Goal: Task Accomplishment & Management: Manage account settings

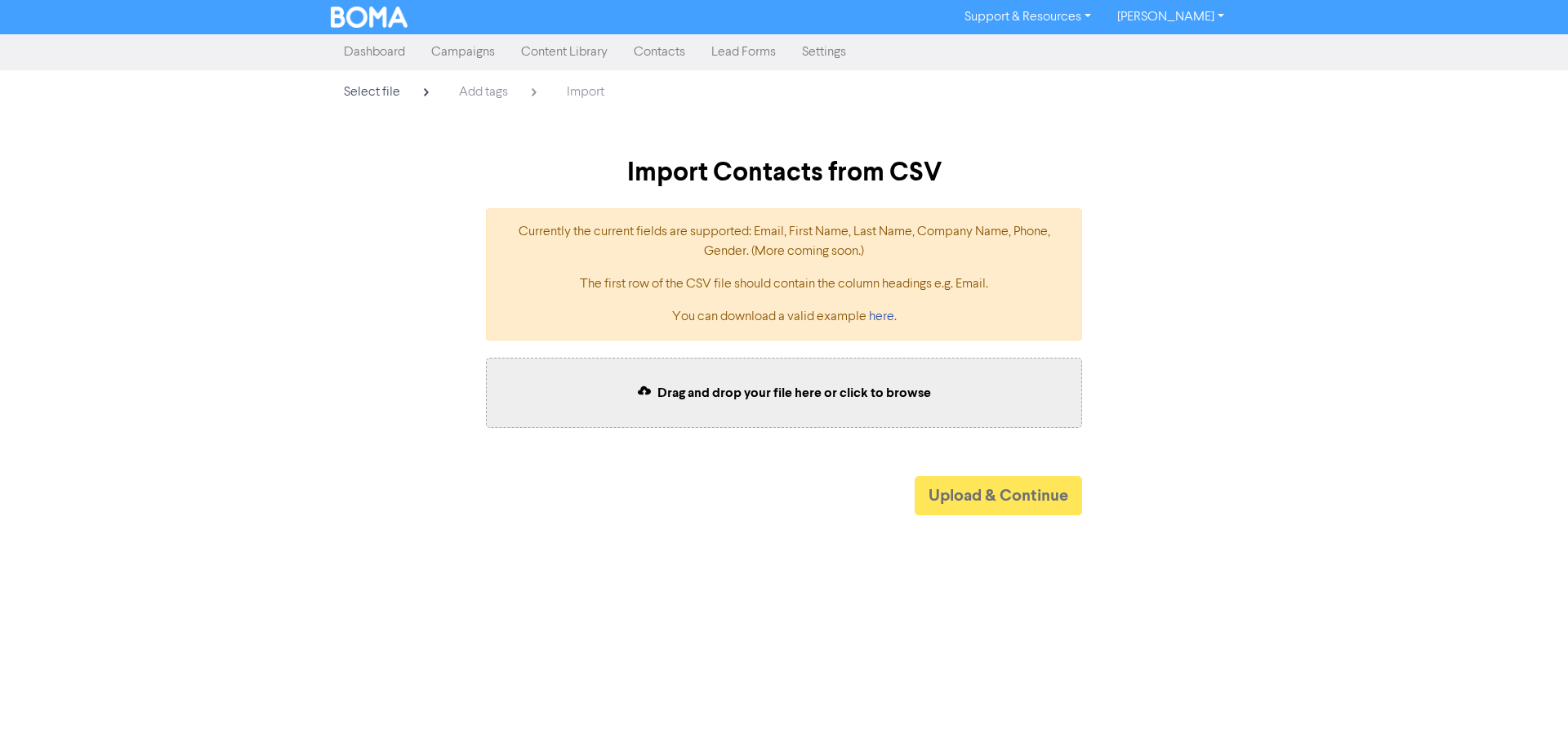
click at [431, 276] on div "Currently the current fields are supported: Email, First Name, Last Name, Compa…" at bounding box center [784, 274] width 931 height 159
click at [638, 51] on link "Contacts" at bounding box center [659, 52] width 78 height 33
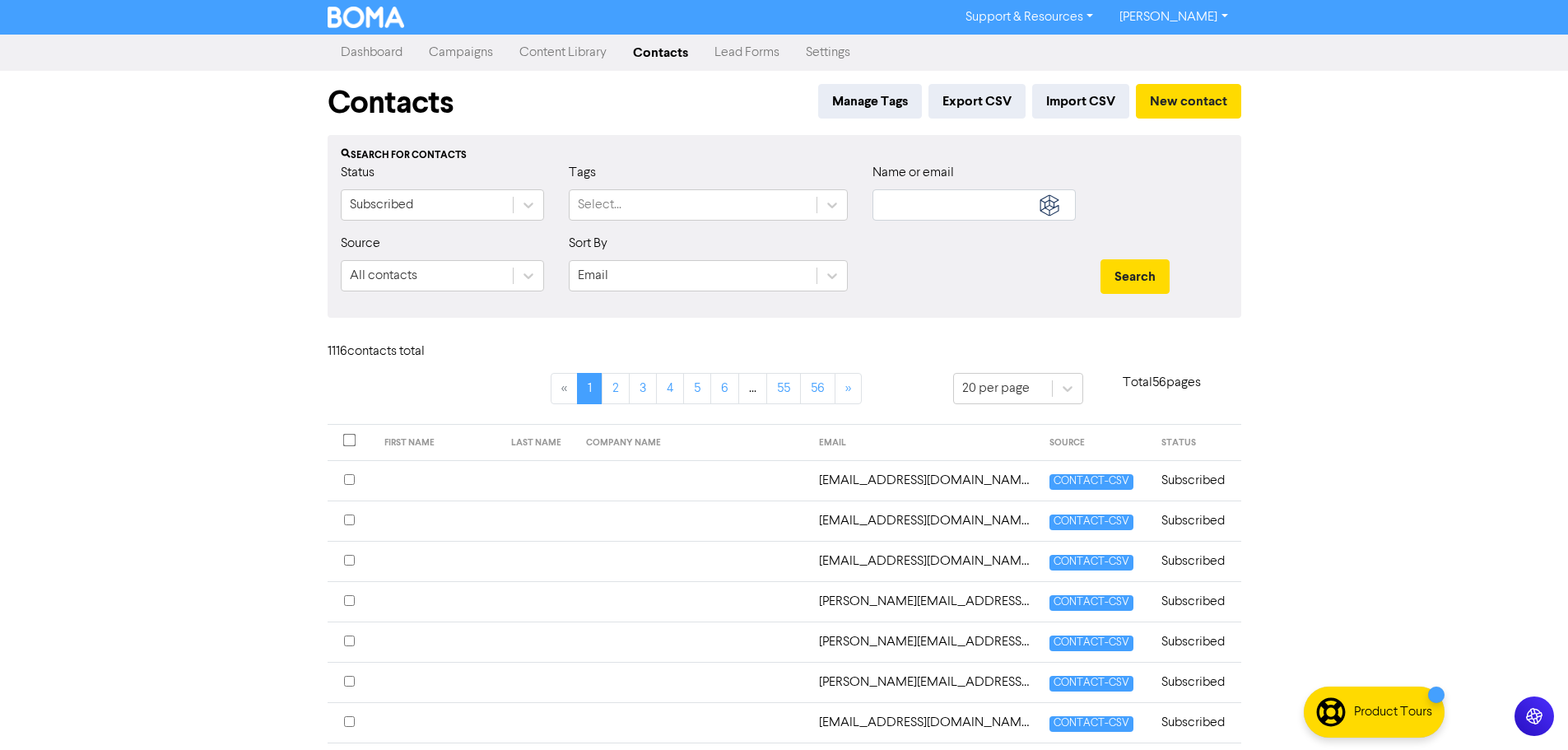
click at [581, 55] on link "Content Library" at bounding box center [563, 53] width 113 height 33
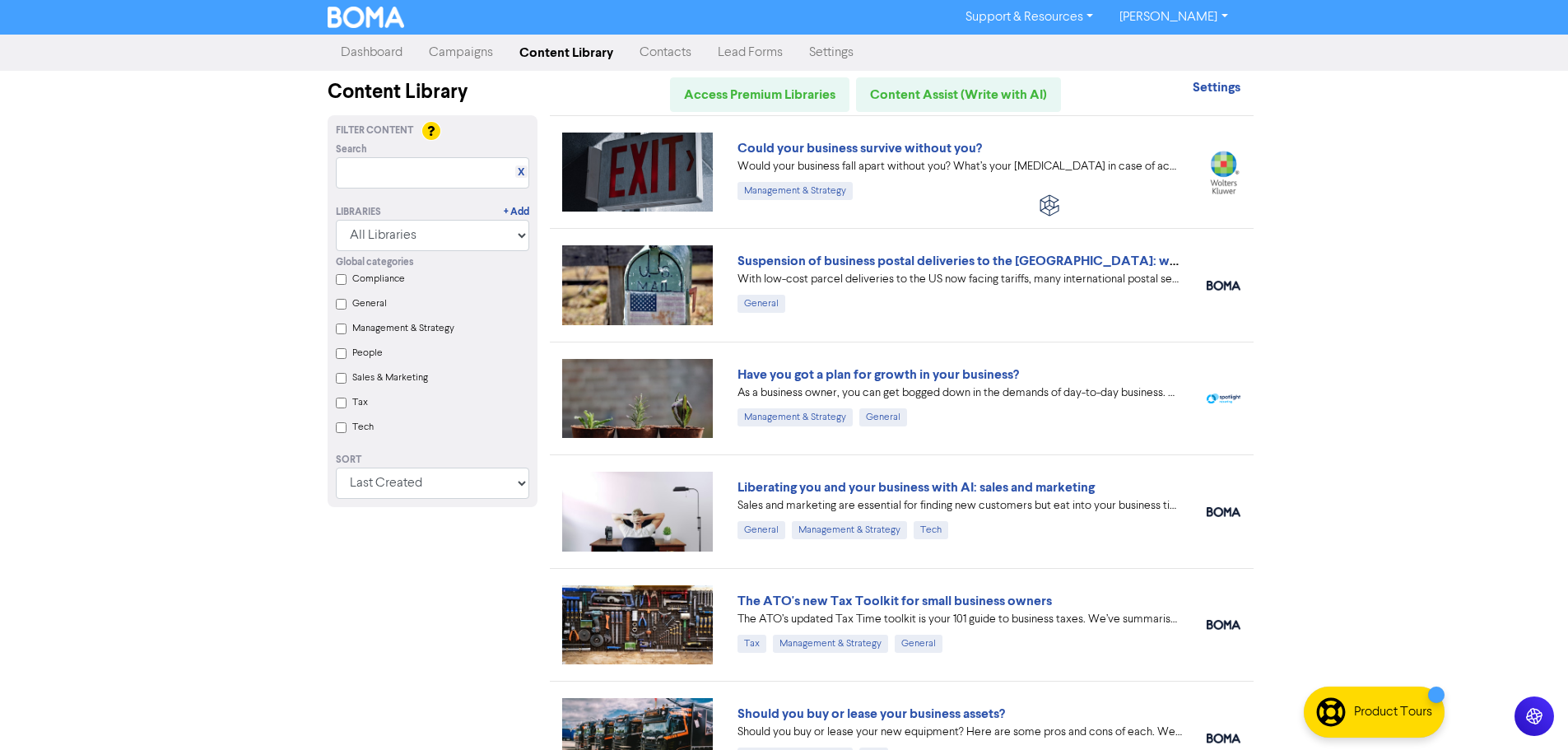
click at [453, 55] on link "Campaigns" at bounding box center [460, 53] width 90 height 33
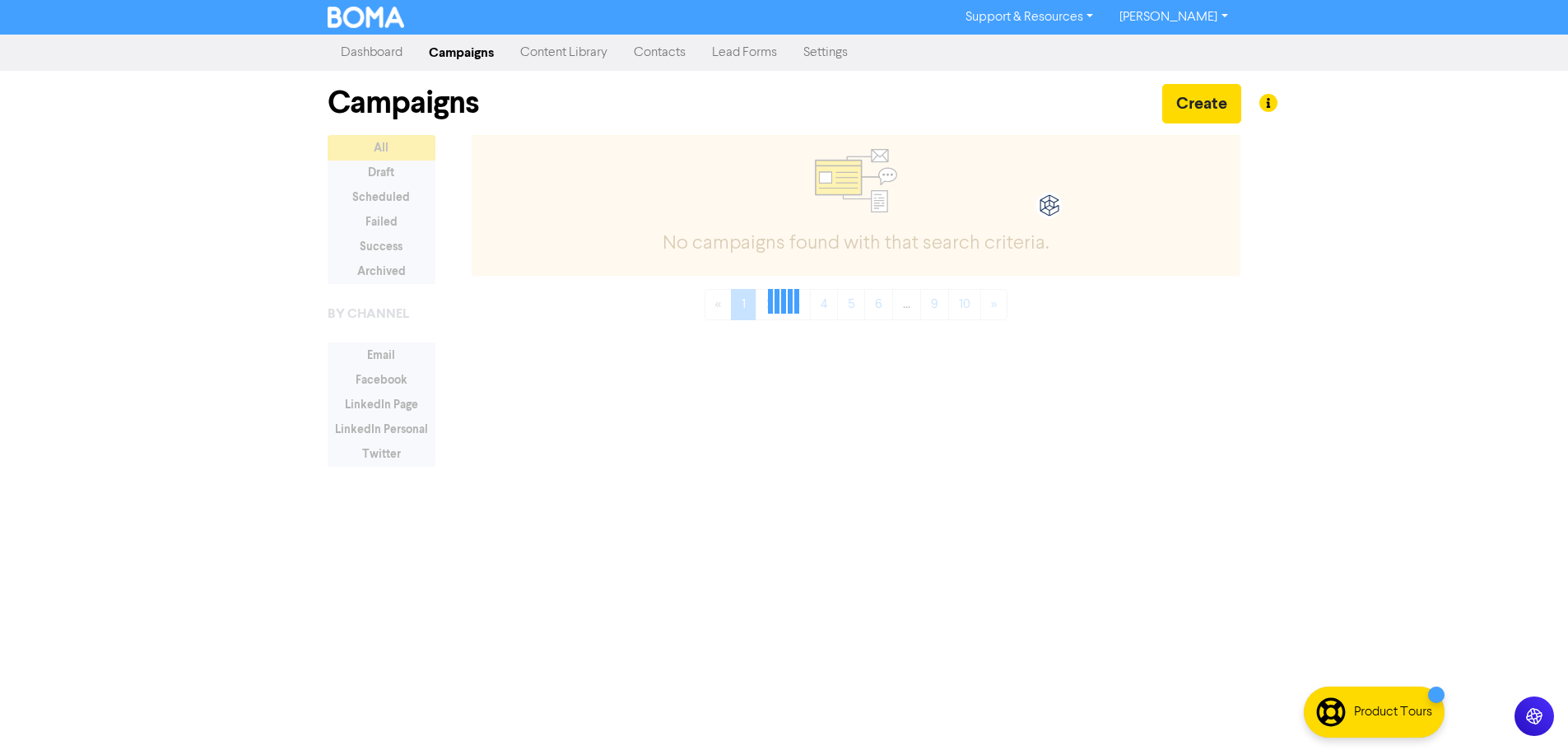
click at [678, 54] on link "Contacts" at bounding box center [660, 53] width 79 height 33
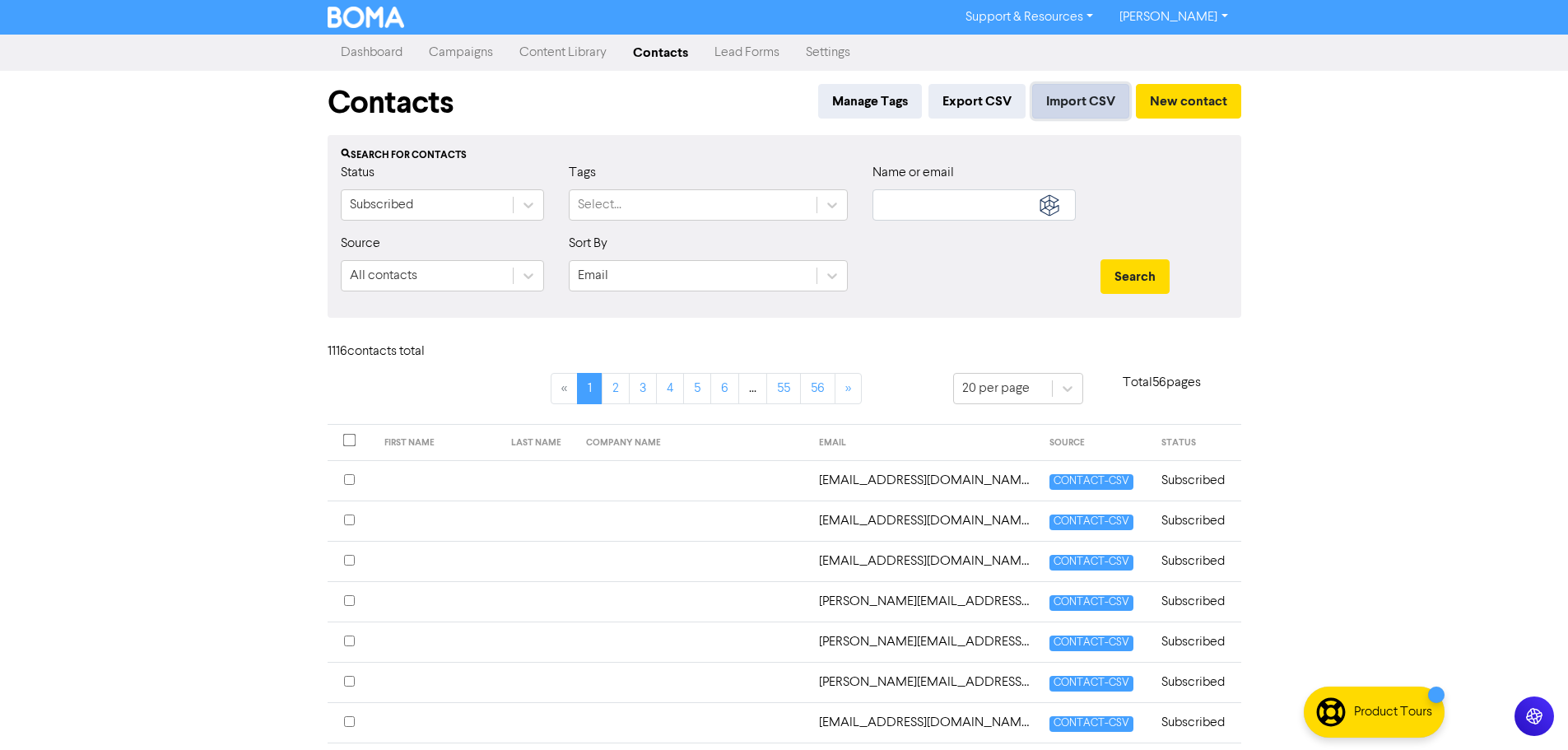
click at [1057, 94] on button "Import CSV" at bounding box center [1080, 101] width 97 height 35
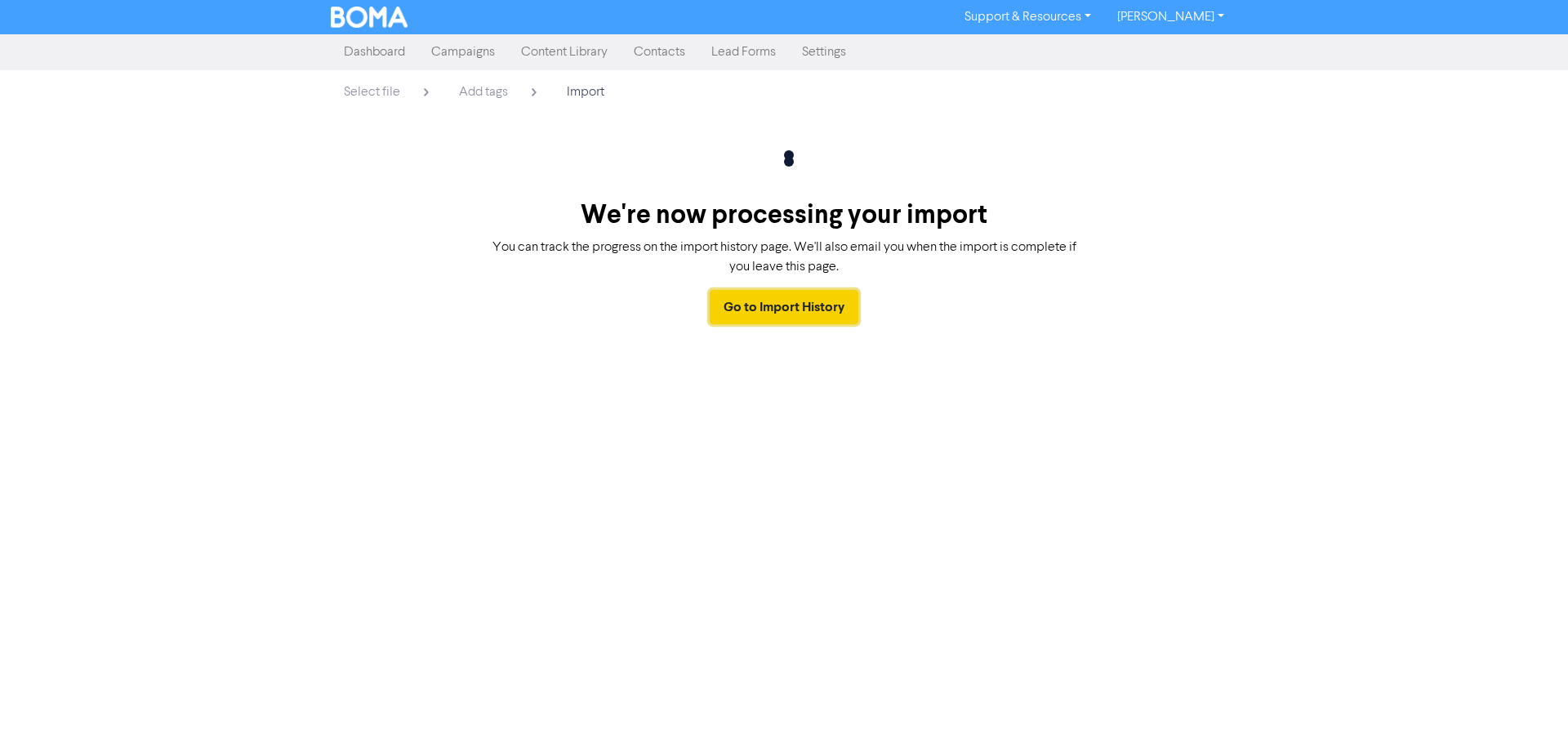
click at [754, 312] on link "Go to Import History" at bounding box center [784, 307] width 149 height 35
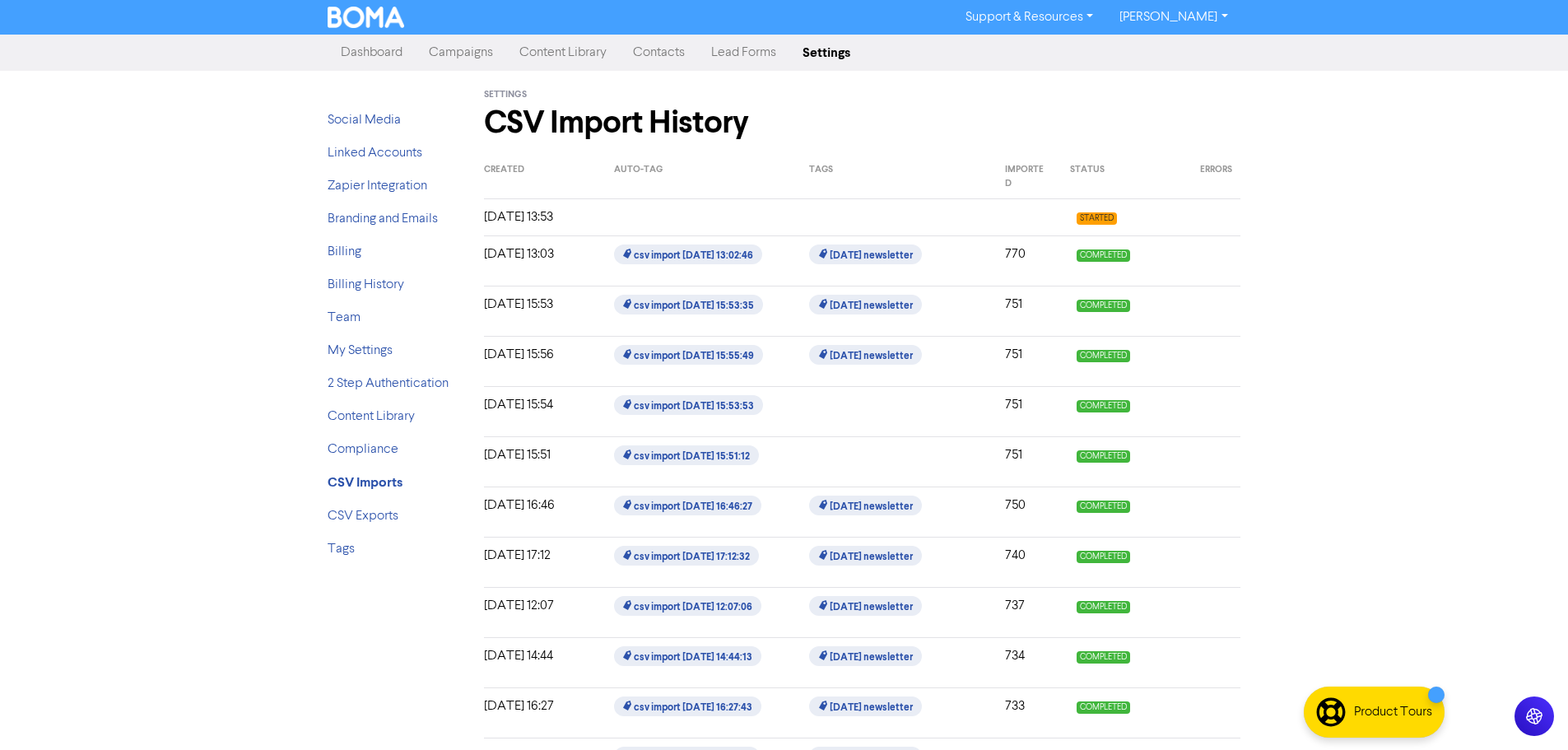
click at [824, 232] on div "[DATE] 13:53 STARTED" at bounding box center [863, 217] width 758 height 37
click at [620, 219] on div at bounding box center [699, 217] width 195 height 20
click at [534, 219] on div "[DATE] 13:53" at bounding box center [537, 217] width 130 height 20
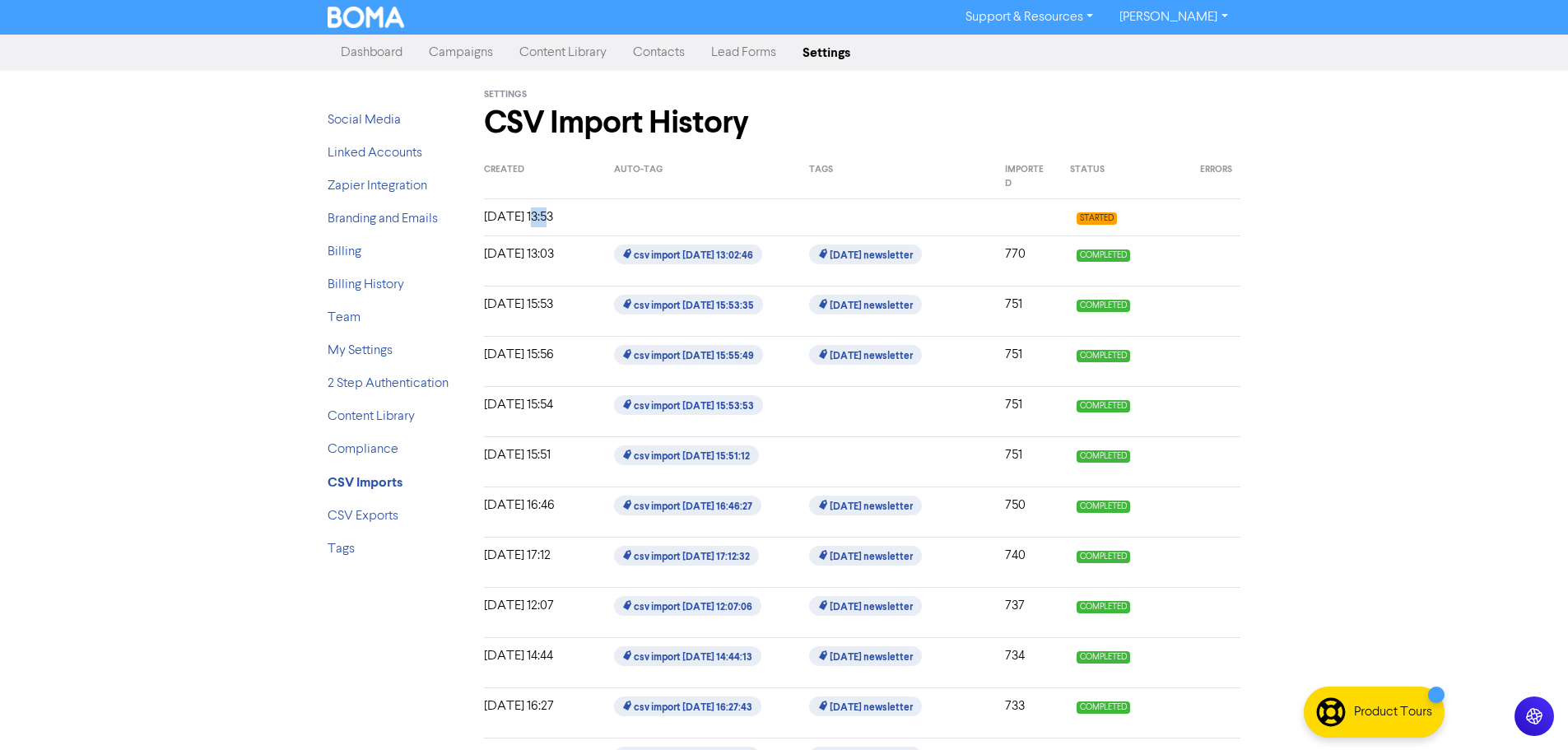
click at [533, 219] on div "[DATE] 13:53" at bounding box center [537, 217] width 130 height 20
click at [377, 483] on strong "CSV Imports" at bounding box center [365, 483] width 75 height 16
click at [336, 546] on link "Tags" at bounding box center [341, 549] width 27 height 13
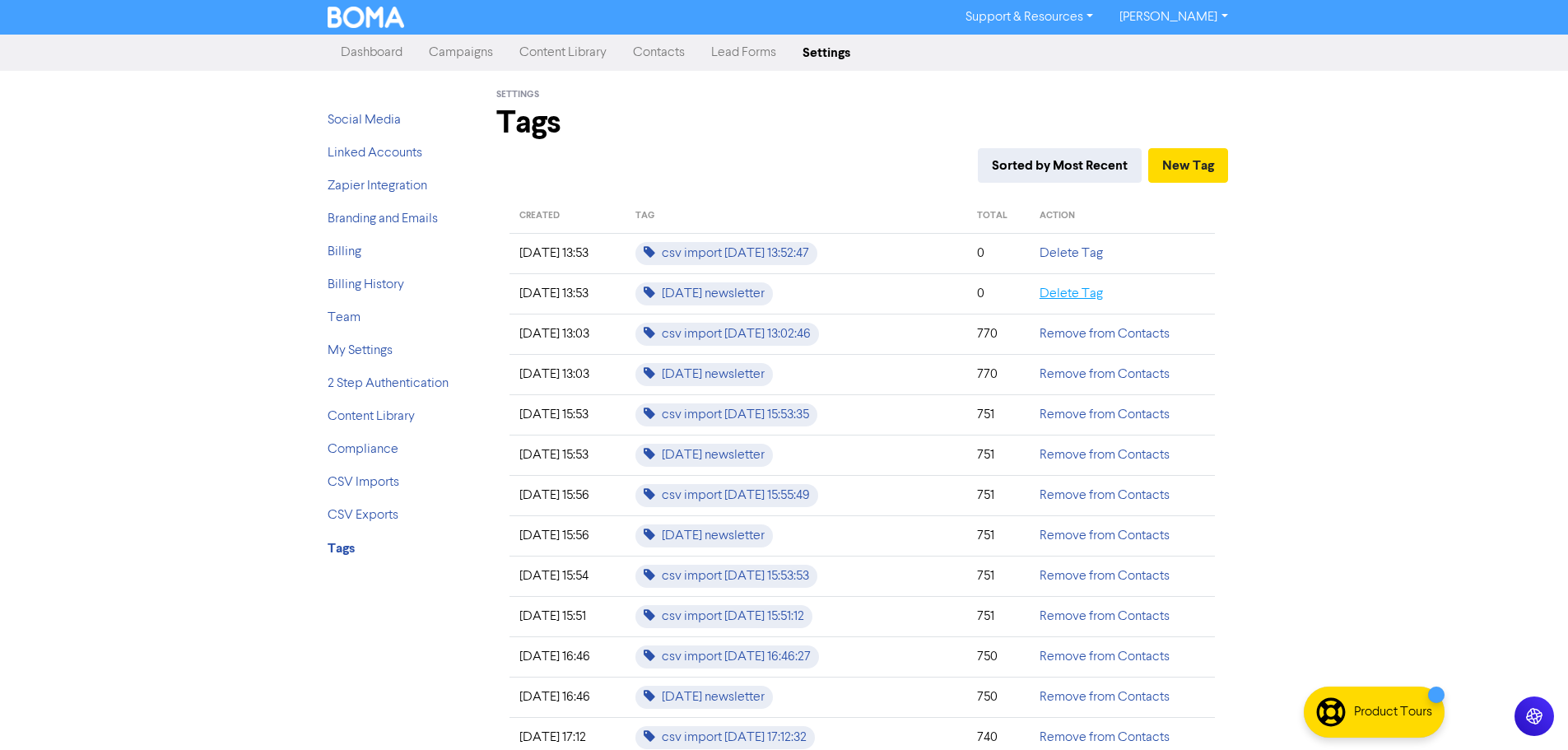
click at [1058, 298] on link "Delete Tag" at bounding box center [1071, 294] width 63 height 13
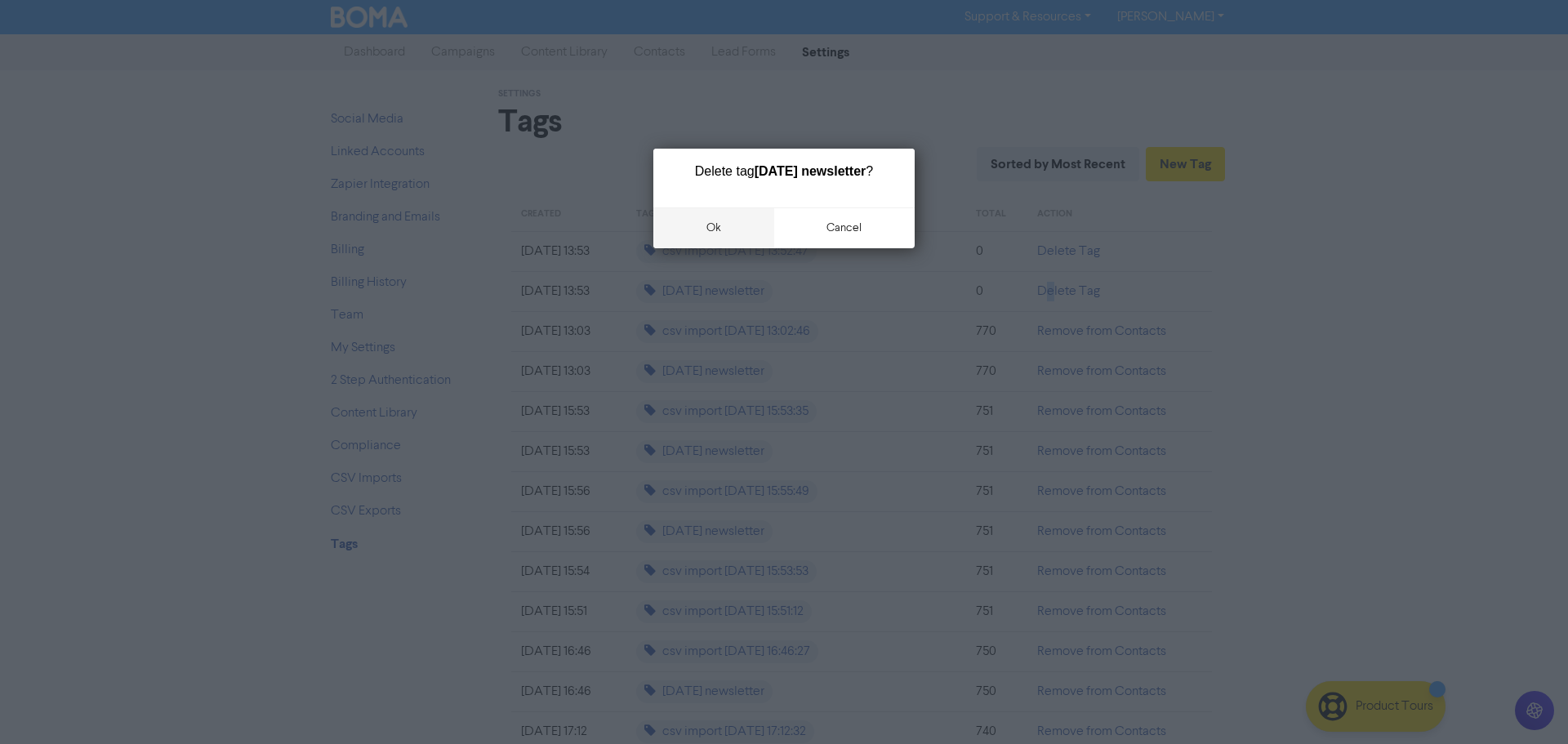
click at [702, 248] on button "ok" at bounding box center [714, 228] width 121 height 41
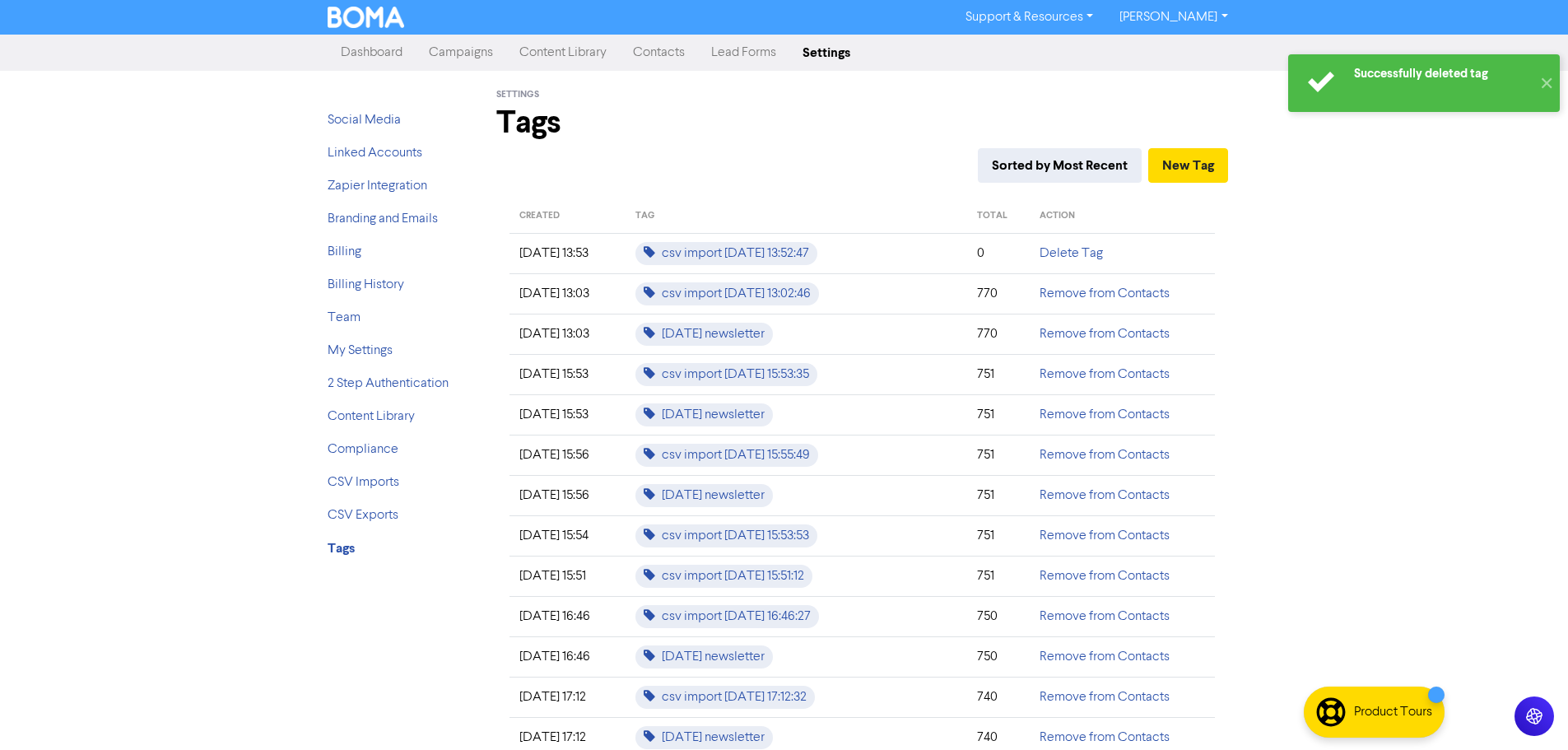
click at [647, 55] on link "Contacts" at bounding box center [659, 53] width 79 height 33
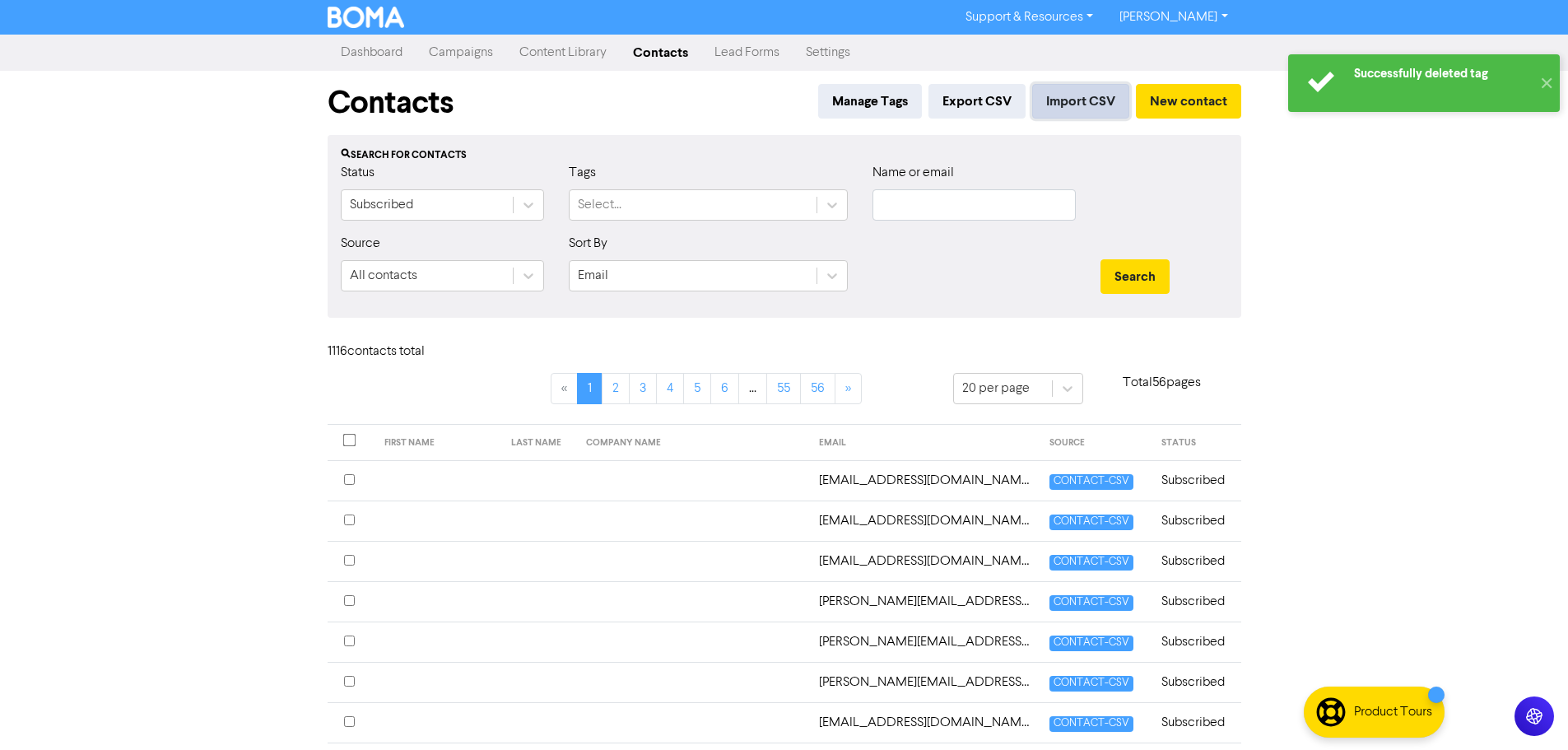
click at [1090, 108] on button "Import CSV" at bounding box center [1080, 101] width 97 height 35
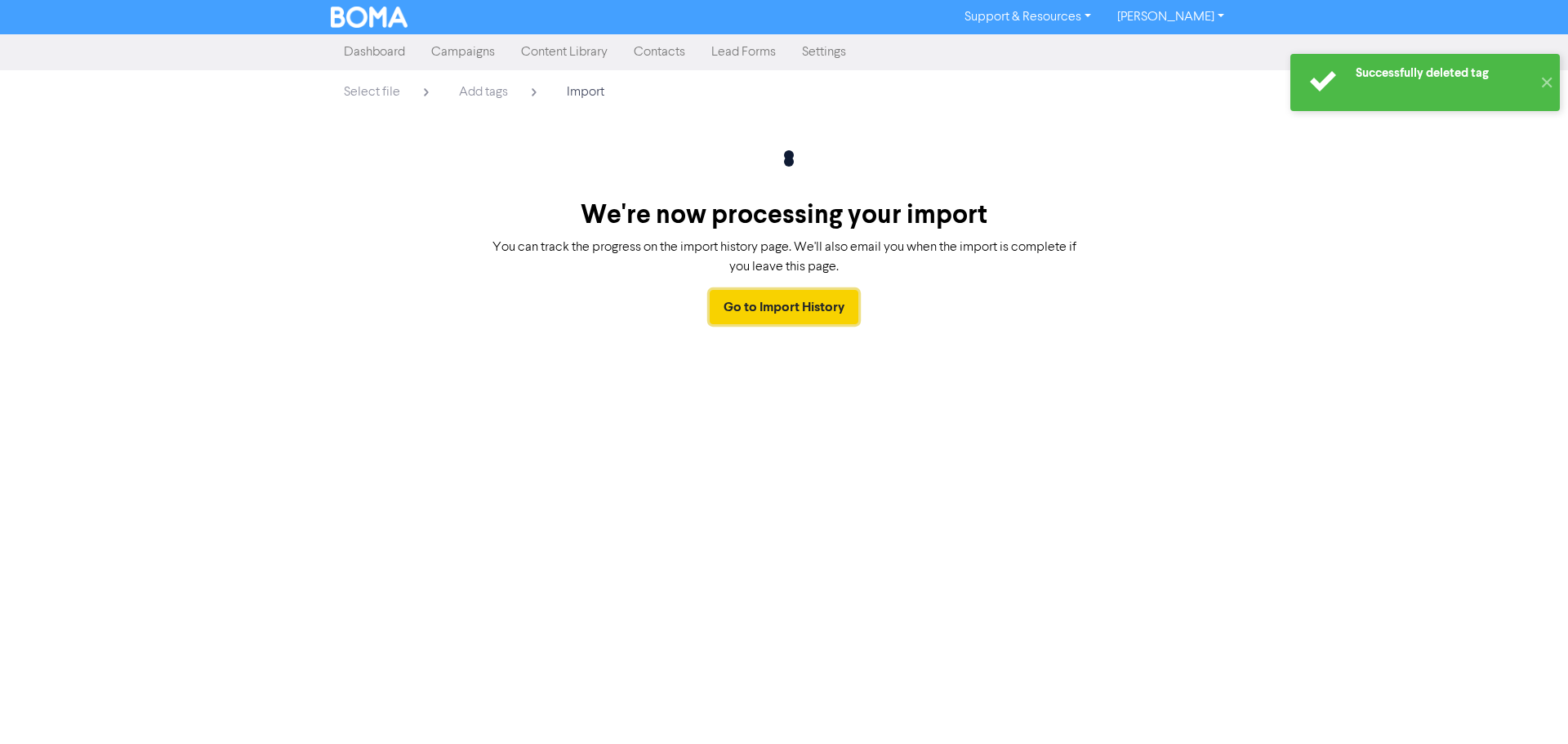
click at [767, 309] on link "Go to Import History" at bounding box center [784, 307] width 149 height 35
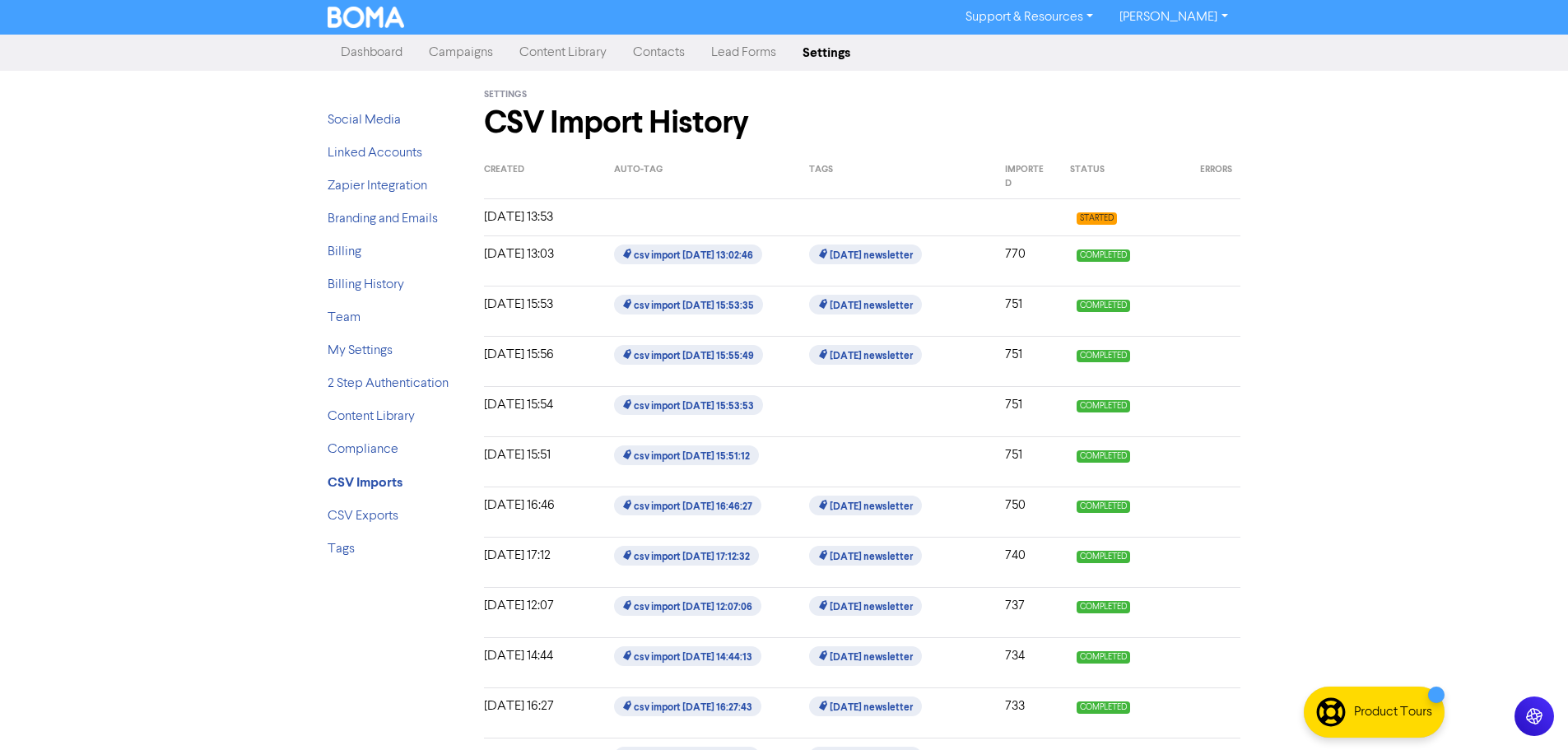
drag, startPoint x: 677, startPoint y: 223, endPoint x: 633, endPoint y: 216, distance: 44.6
click at [676, 223] on div at bounding box center [699, 217] width 195 height 20
click at [496, 227] on div "[DATE] 13:53" at bounding box center [537, 217] width 130 height 20
click at [514, 222] on div "[DATE] 13:53" at bounding box center [537, 217] width 130 height 20
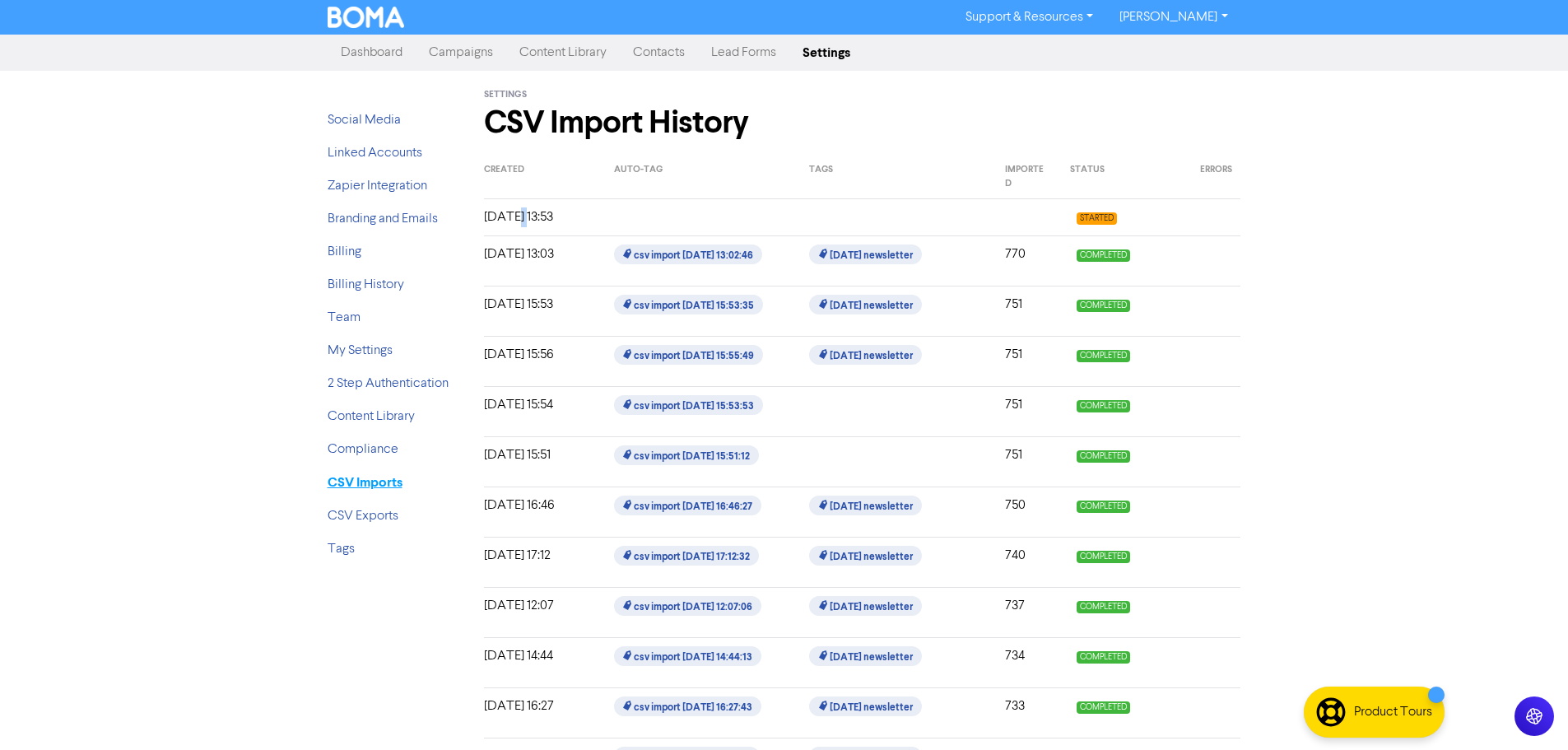
click at [354, 488] on strong "CSV Imports" at bounding box center [365, 483] width 75 height 16
click at [511, 221] on div "[DATE] 13:53" at bounding box center [537, 217] width 130 height 20
click at [505, 213] on div "[DATE] 13:53" at bounding box center [537, 217] width 130 height 20
click at [505, 212] on div "[DATE] 13:53" at bounding box center [537, 217] width 130 height 20
click at [667, 53] on link "Contacts" at bounding box center [659, 53] width 79 height 33
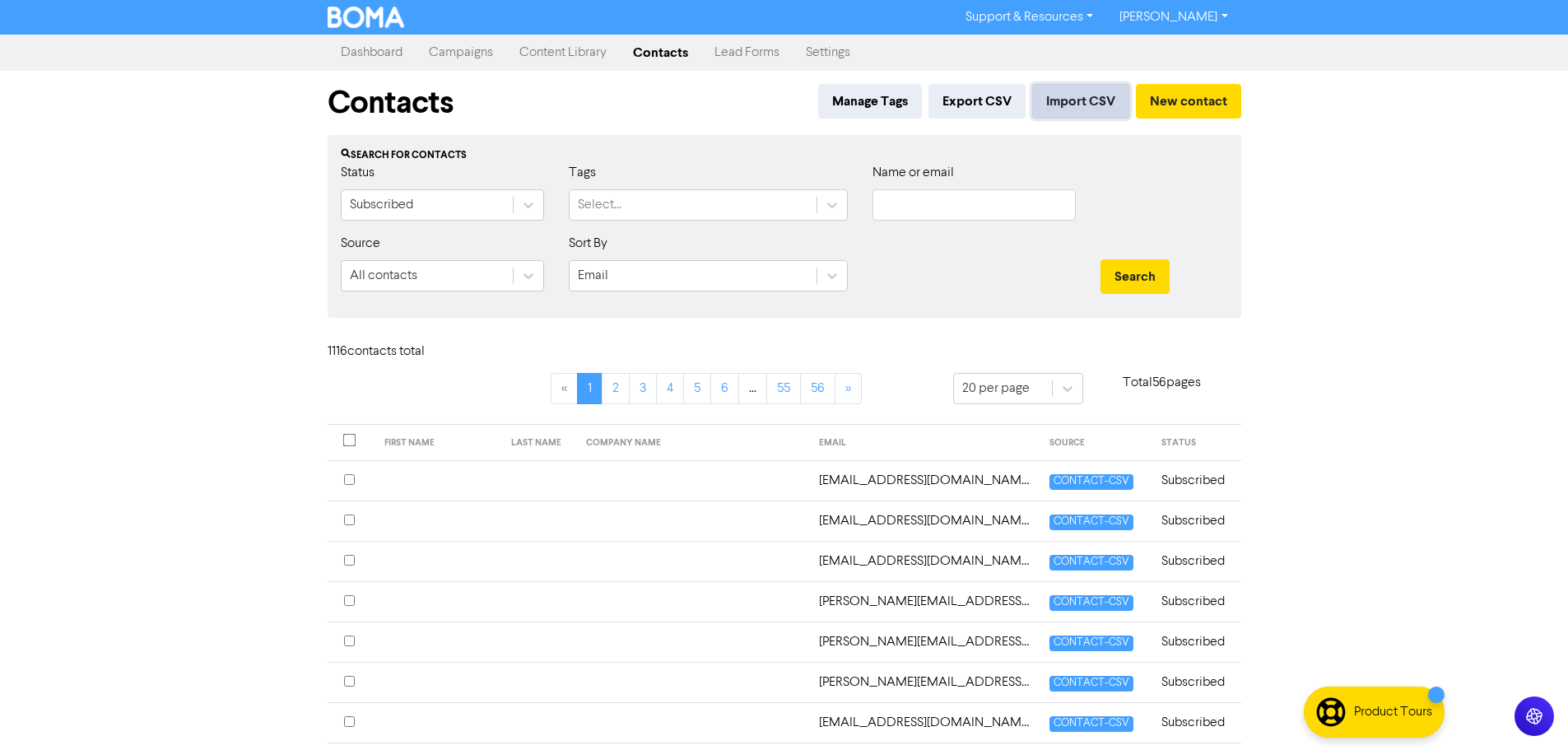
click at [1059, 99] on button "Import CSV" at bounding box center [1080, 101] width 97 height 35
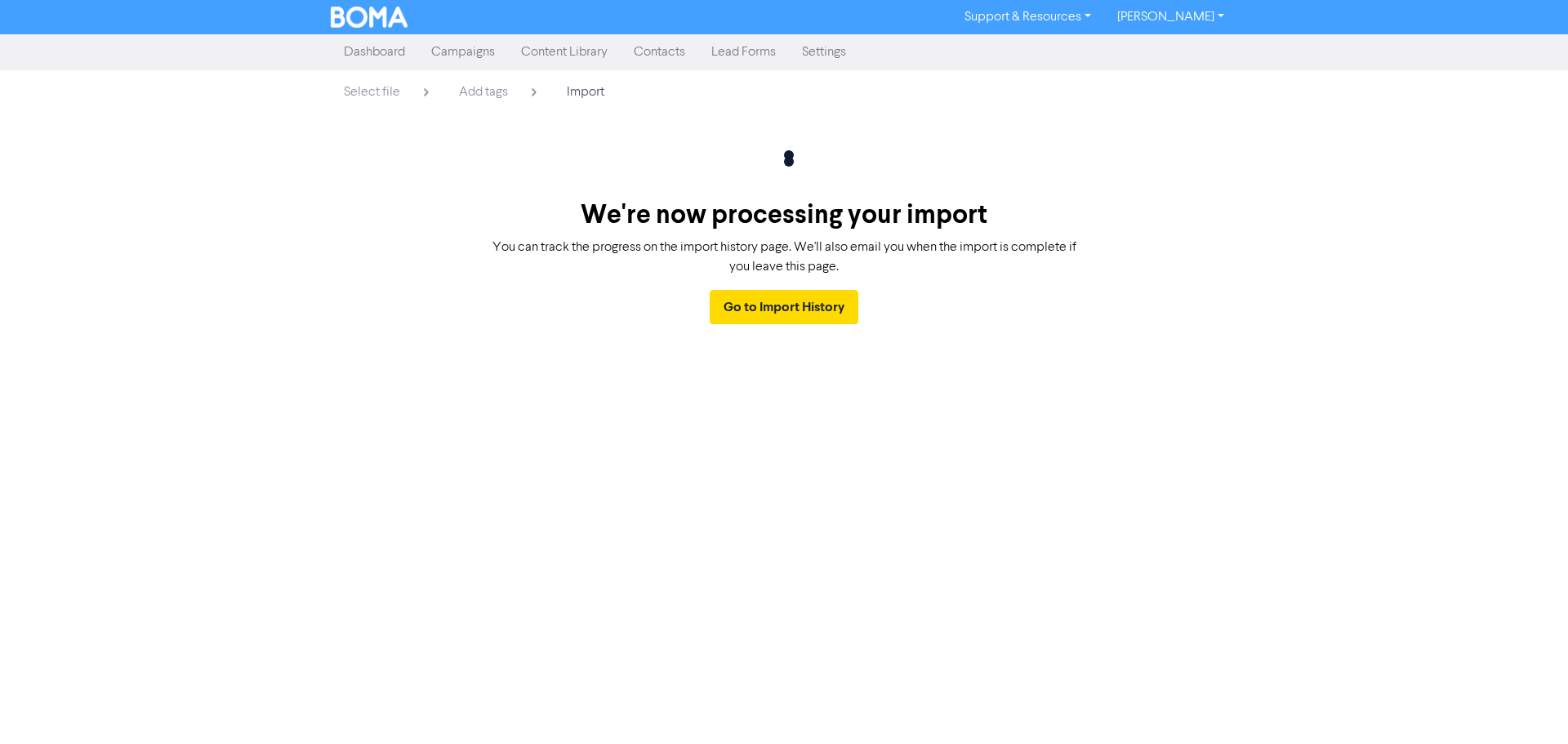
click at [891, 385] on div "Support & Resources Video Tutorials FAQ & Guides Marketing Education [PERSON_NA…" at bounding box center [784, 372] width 1568 height 744
drag, startPoint x: 572, startPoint y: 335, endPoint x: 460, endPoint y: 220, distance: 160.5
click at [571, 335] on div "Support & Resources Video Tutorials FAQ & Guides Marketing Education [PERSON_NA…" at bounding box center [784, 372] width 1568 height 744
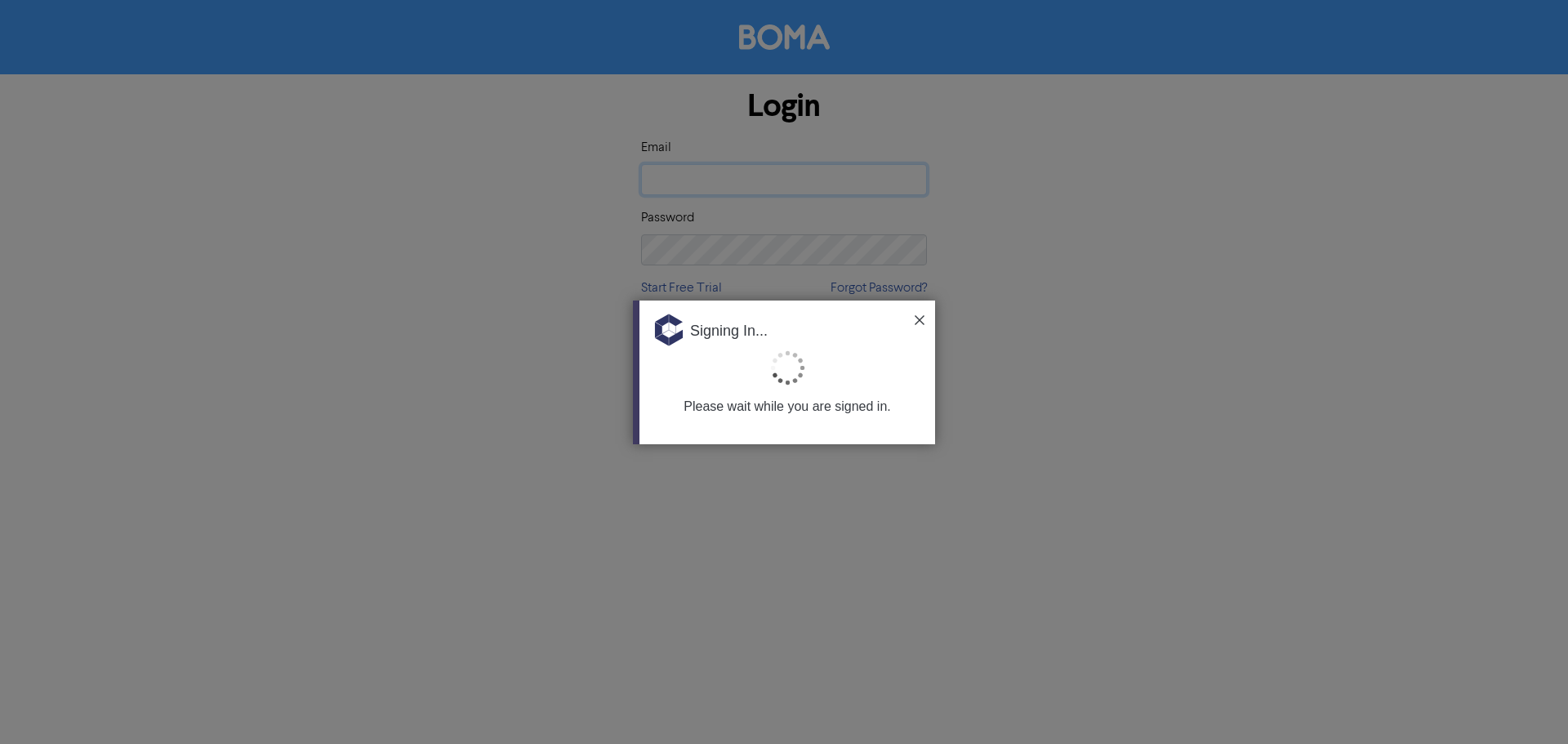
type input "[EMAIL_ADDRESS][DOMAIN_NAME]"
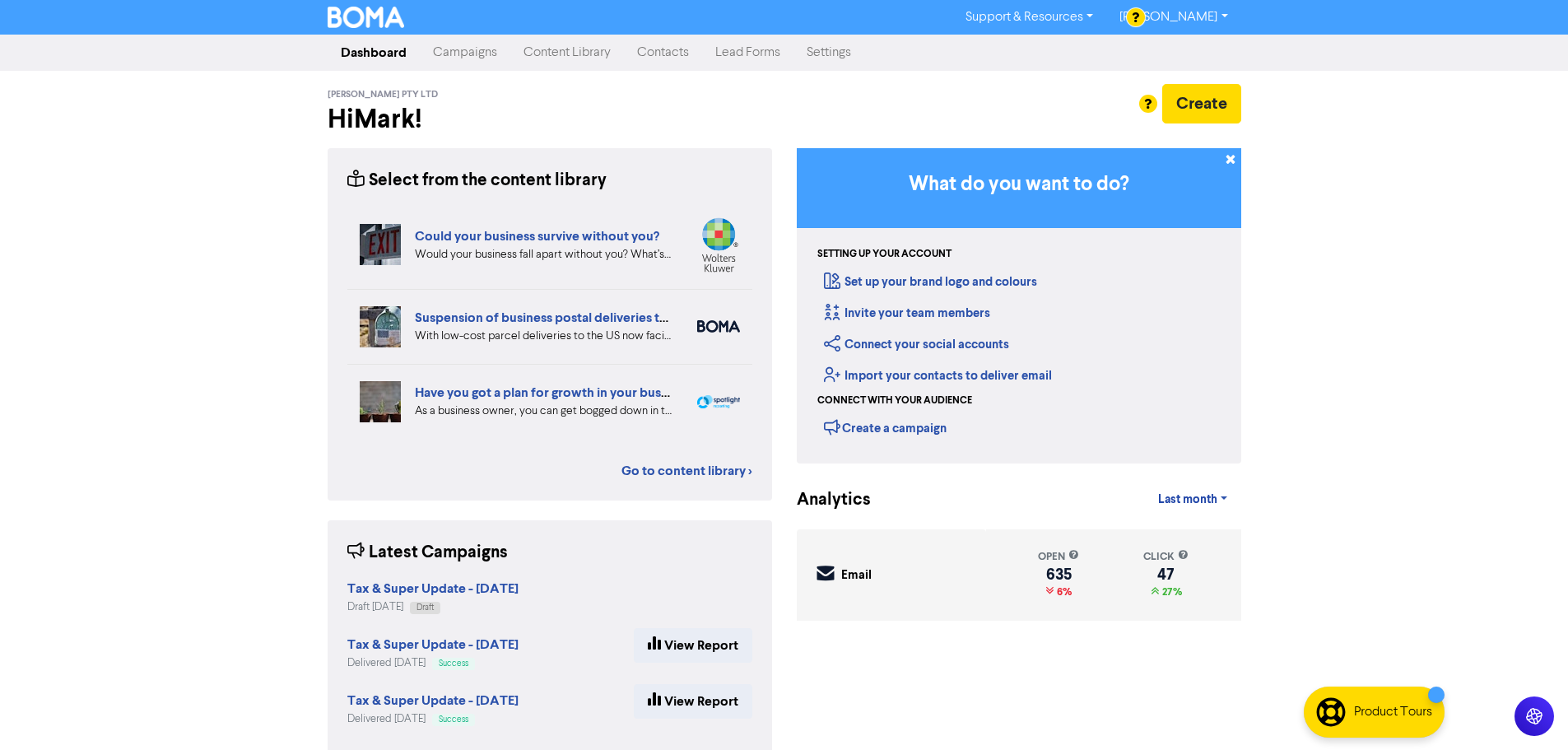
click at [689, 49] on link "Contacts" at bounding box center [663, 53] width 79 height 33
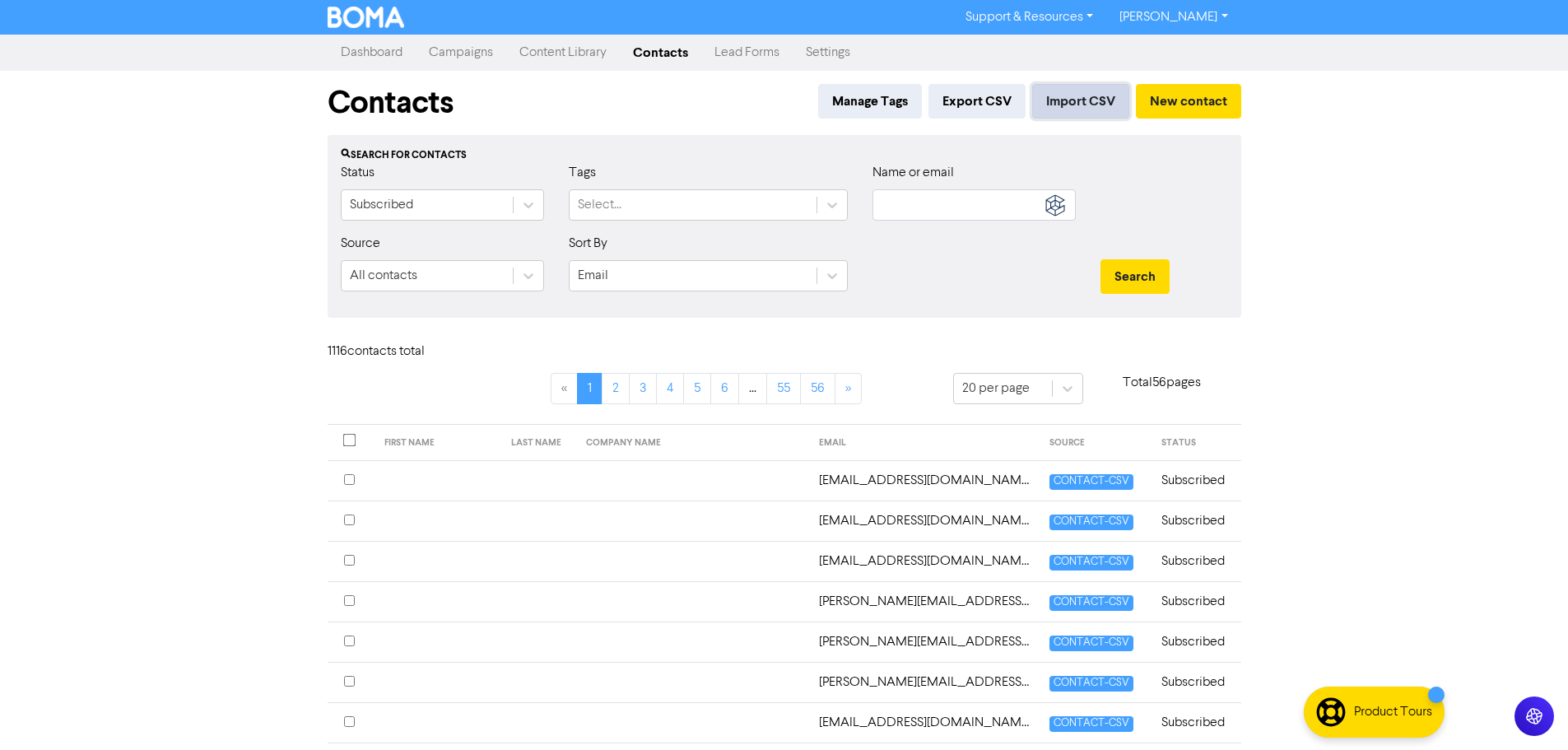
click at [1075, 92] on button "Import CSV" at bounding box center [1080, 101] width 97 height 35
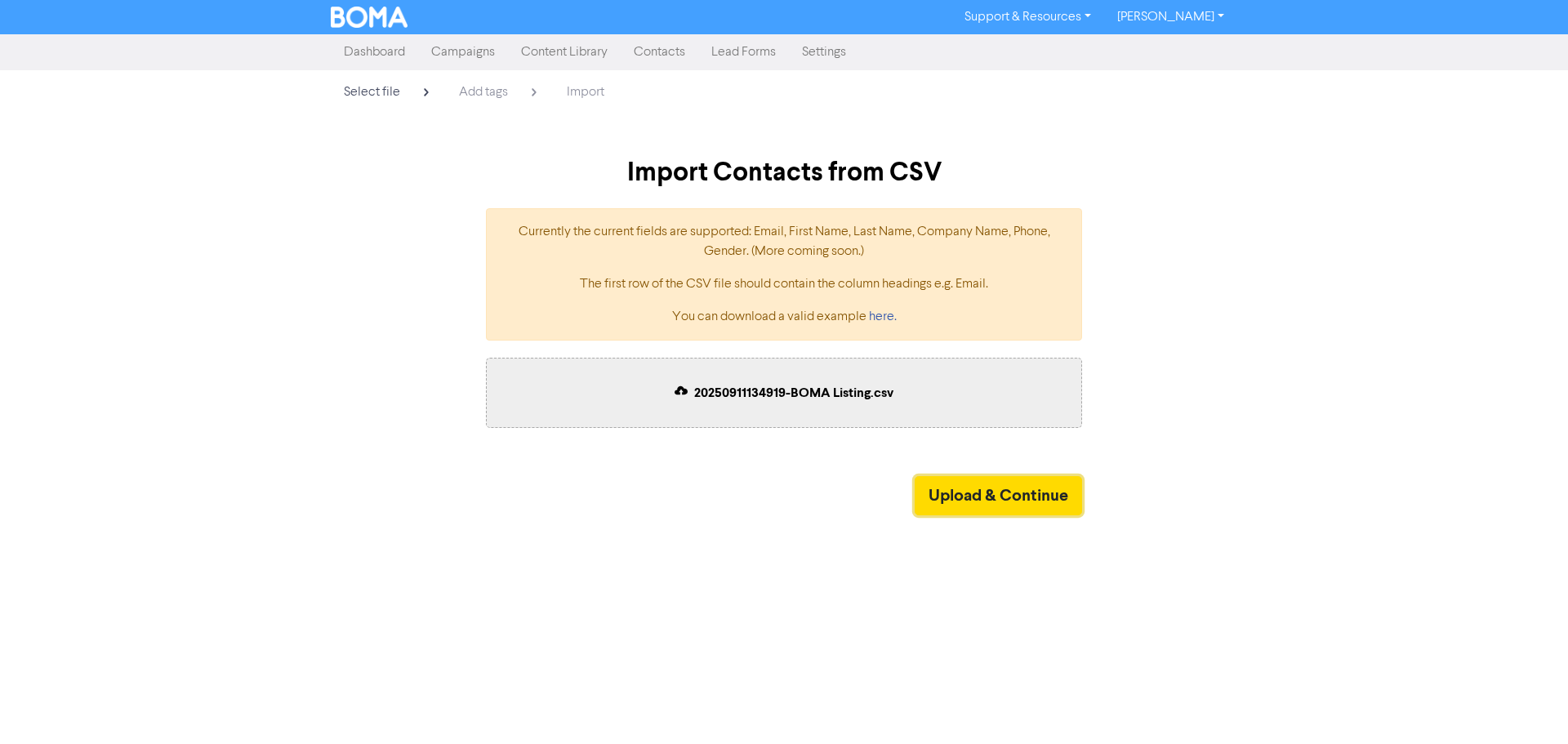
click at [984, 500] on button "Upload & Continue" at bounding box center [998, 496] width 168 height 39
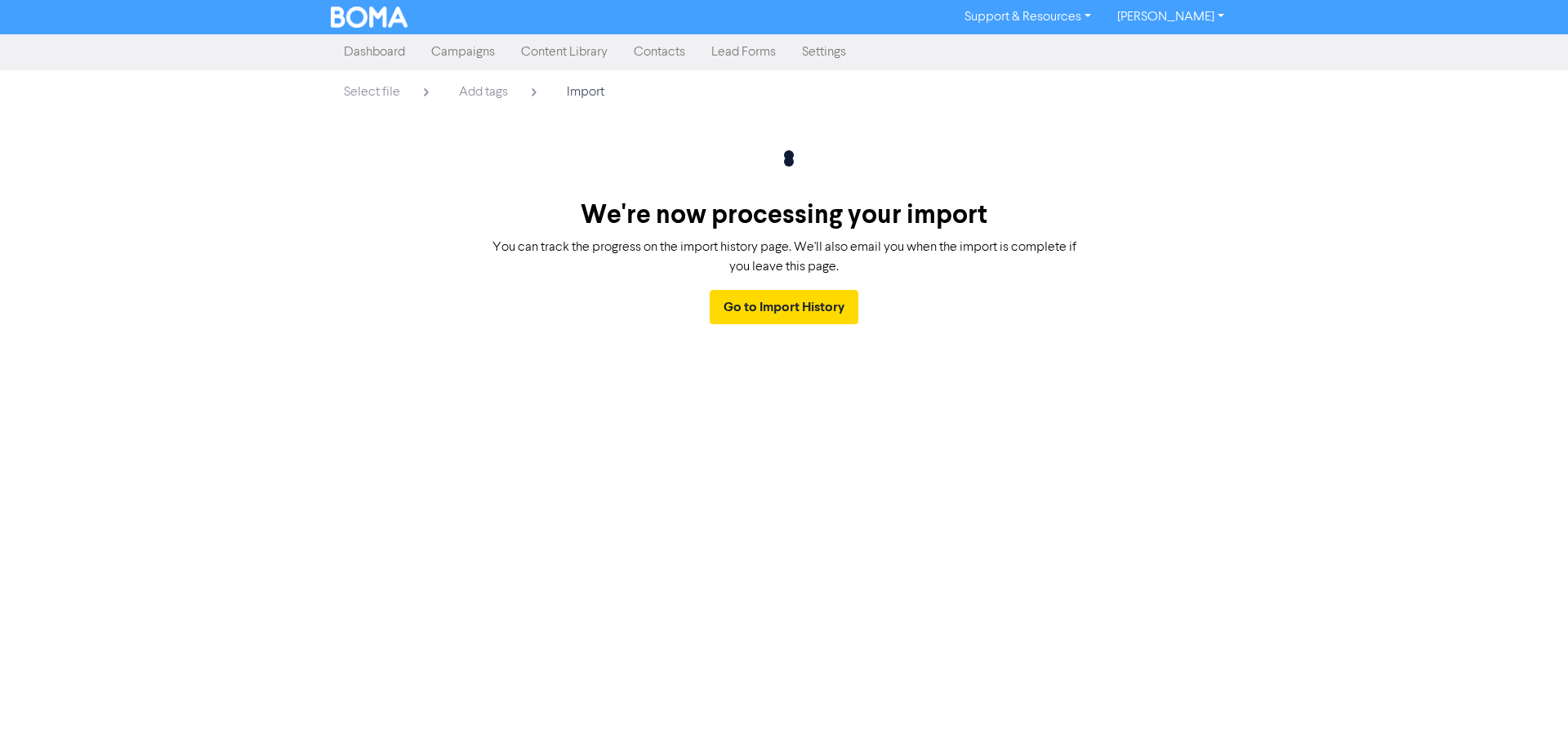
click at [657, 56] on link "Contacts" at bounding box center [659, 52] width 78 height 33
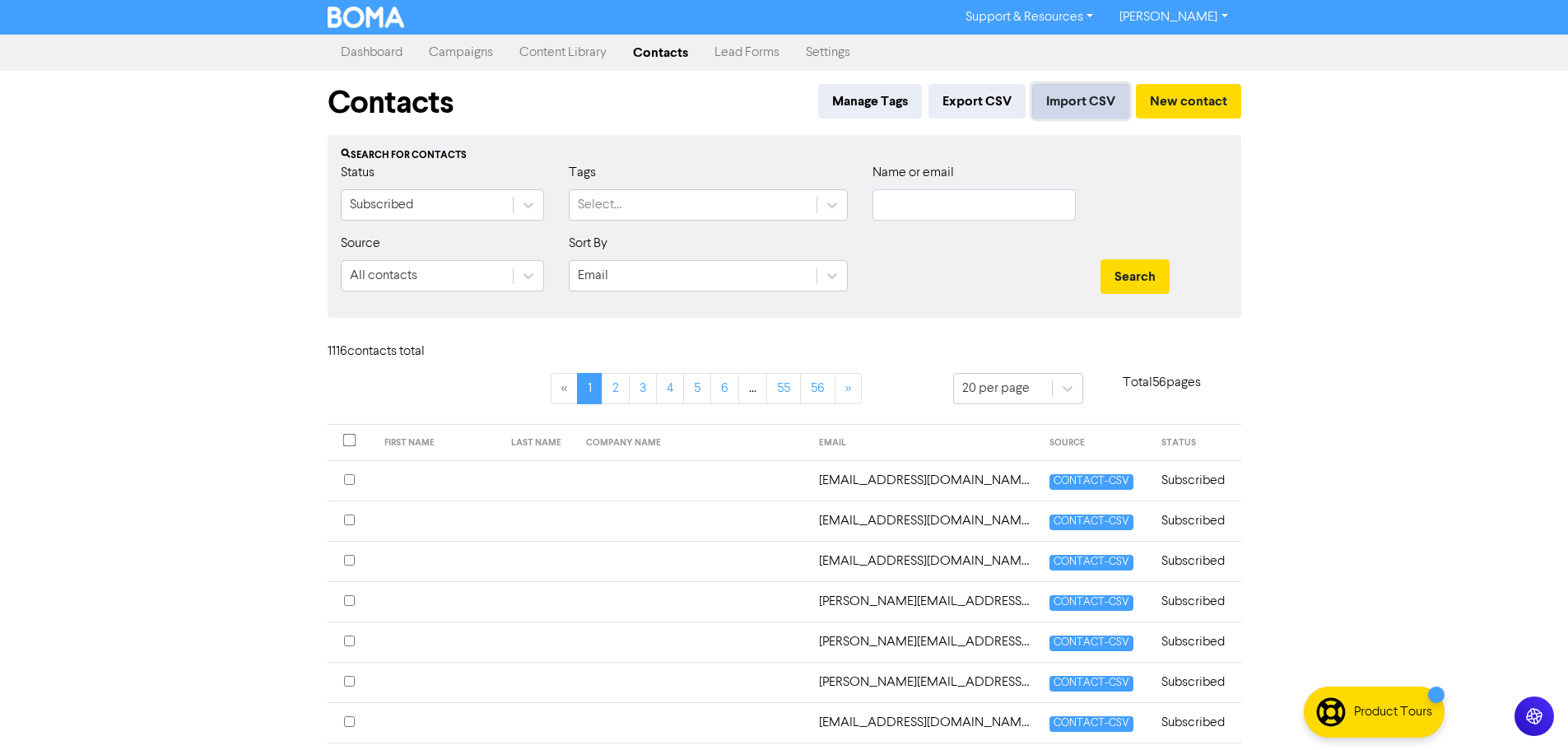
click at [1077, 95] on button "Import CSV" at bounding box center [1080, 101] width 97 height 35
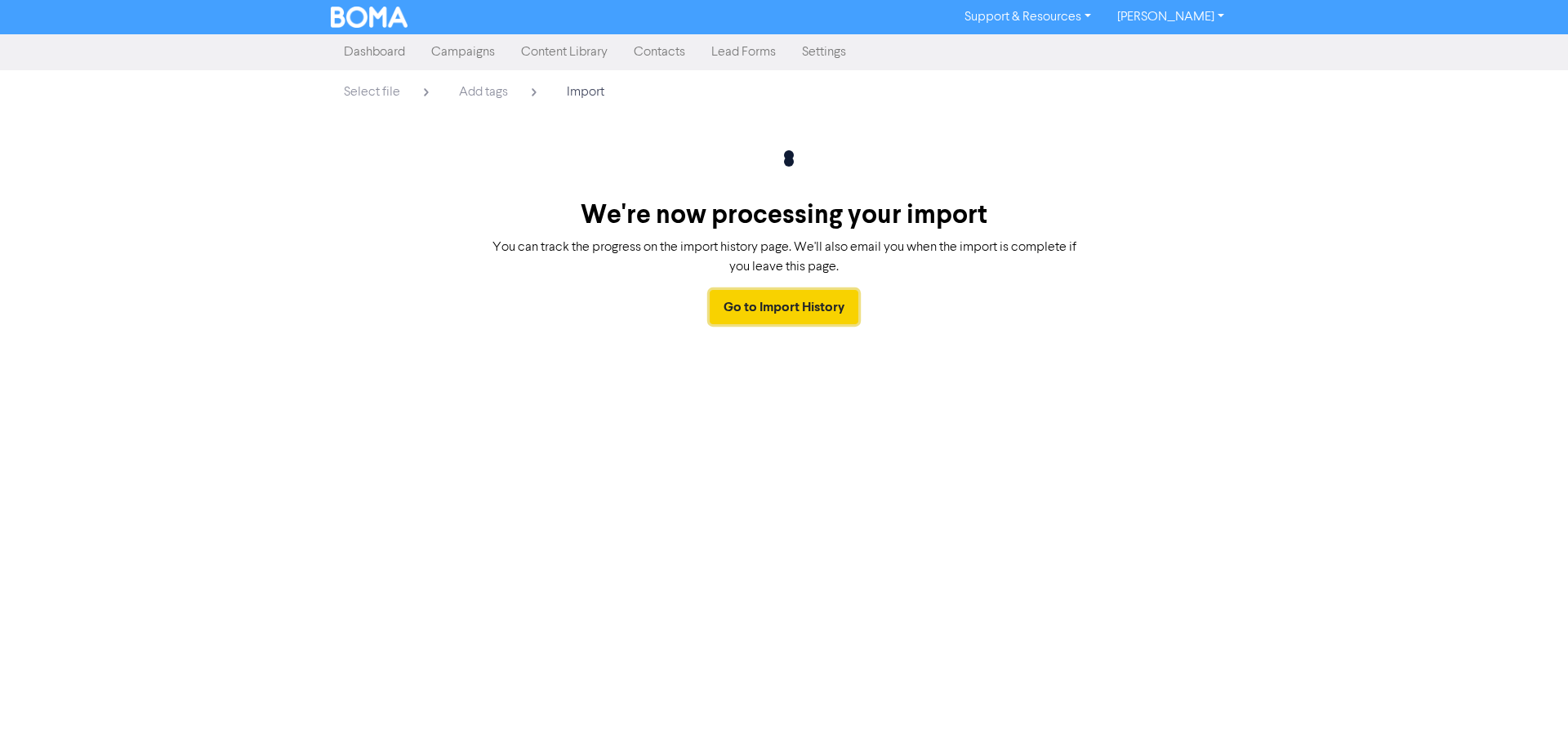
click at [802, 314] on link "Go to Import History" at bounding box center [784, 307] width 149 height 35
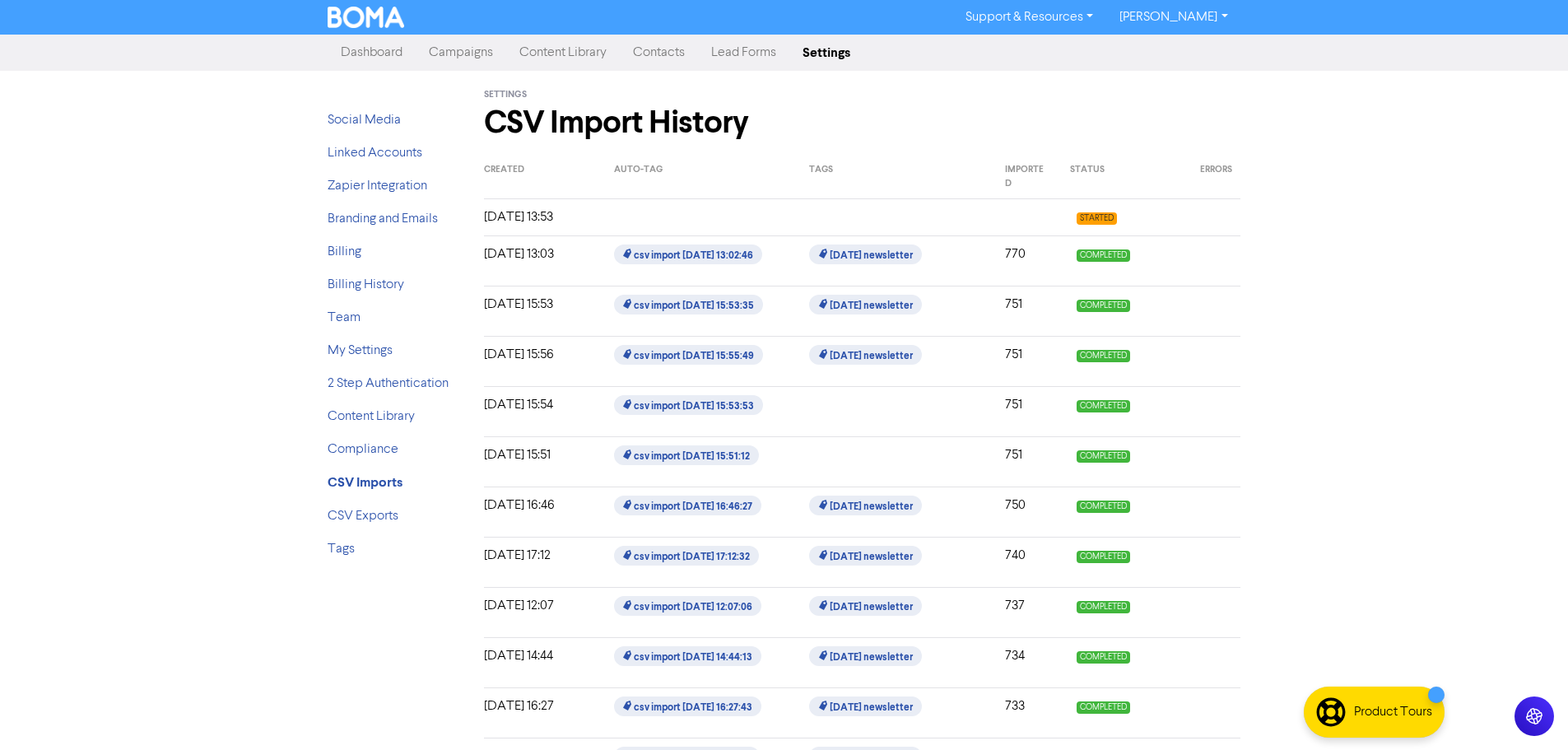
click at [765, 221] on div at bounding box center [699, 217] width 195 height 20
click at [533, 214] on div "[DATE] 13:53" at bounding box center [537, 217] width 130 height 20
click at [527, 222] on div "[DATE] 13:53" at bounding box center [537, 217] width 130 height 20
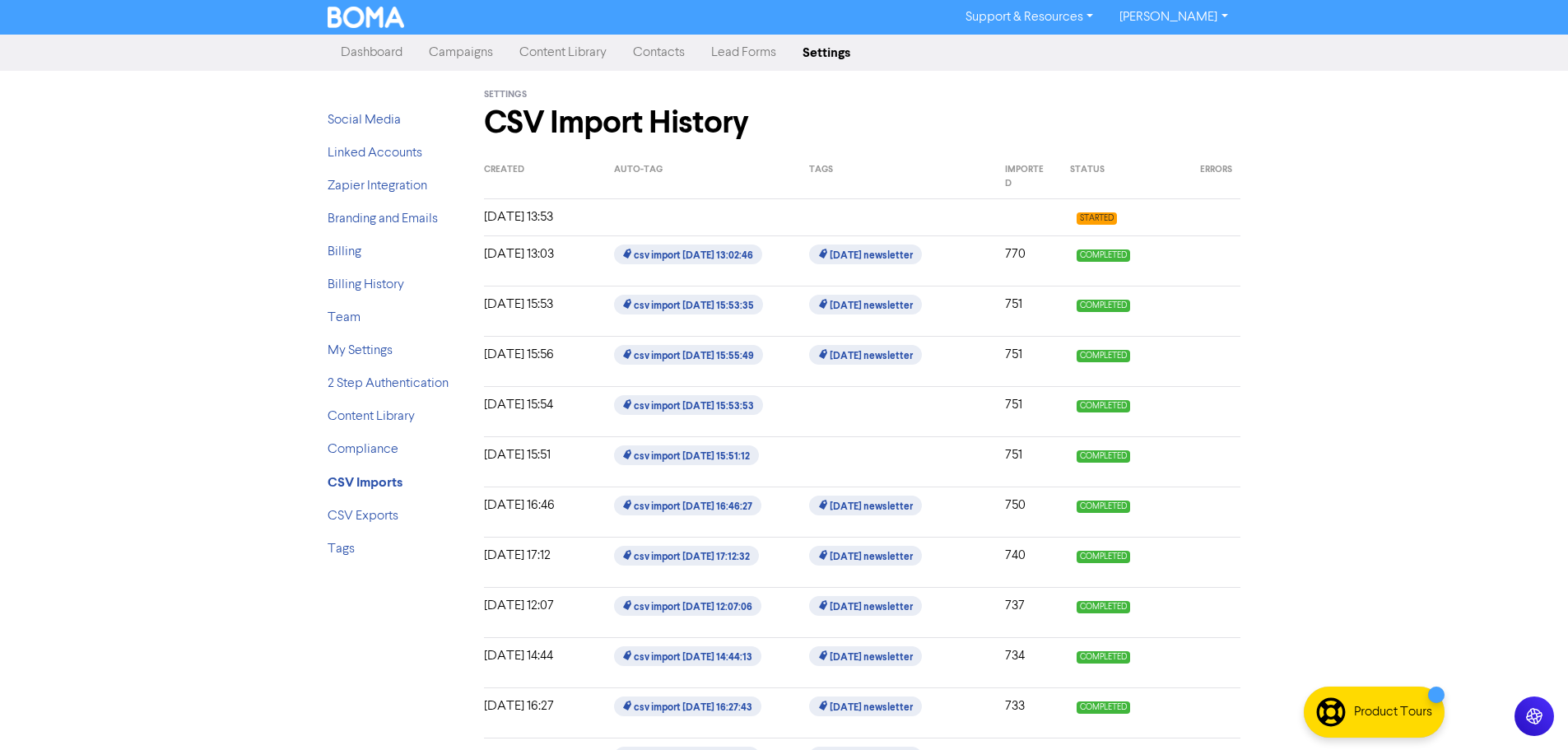
click at [640, 223] on div at bounding box center [699, 217] width 195 height 20
click at [625, 223] on div at bounding box center [699, 217] width 195 height 20
click at [761, 218] on div at bounding box center [699, 217] width 195 height 20
click at [667, 215] on div at bounding box center [699, 217] width 195 height 20
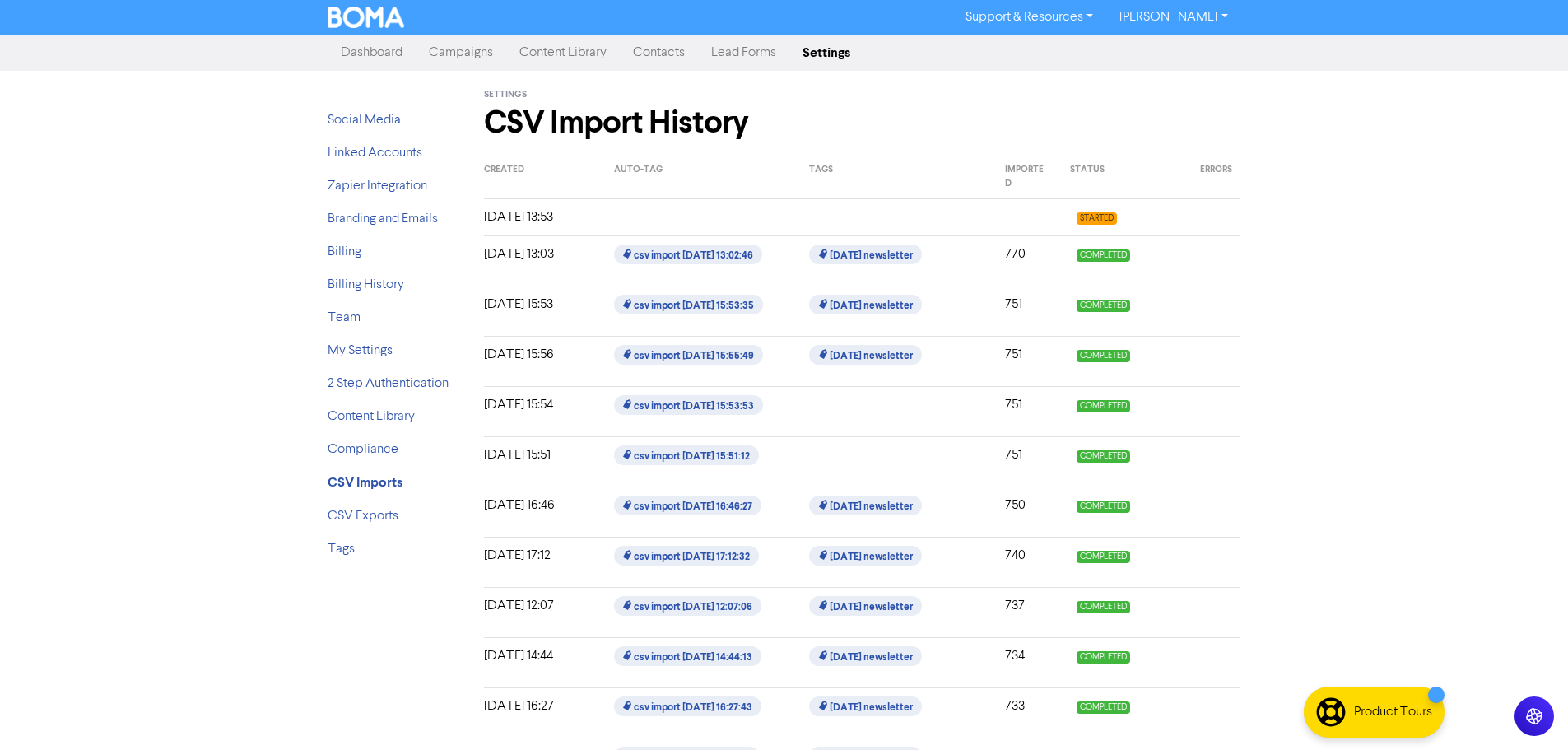
drag, startPoint x: 1251, startPoint y: 244, endPoint x: 1238, endPoint y: 242, distance: 13.2
click at [670, 54] on link "Contacts" at bounding box center [659, 53] width 79 height 33
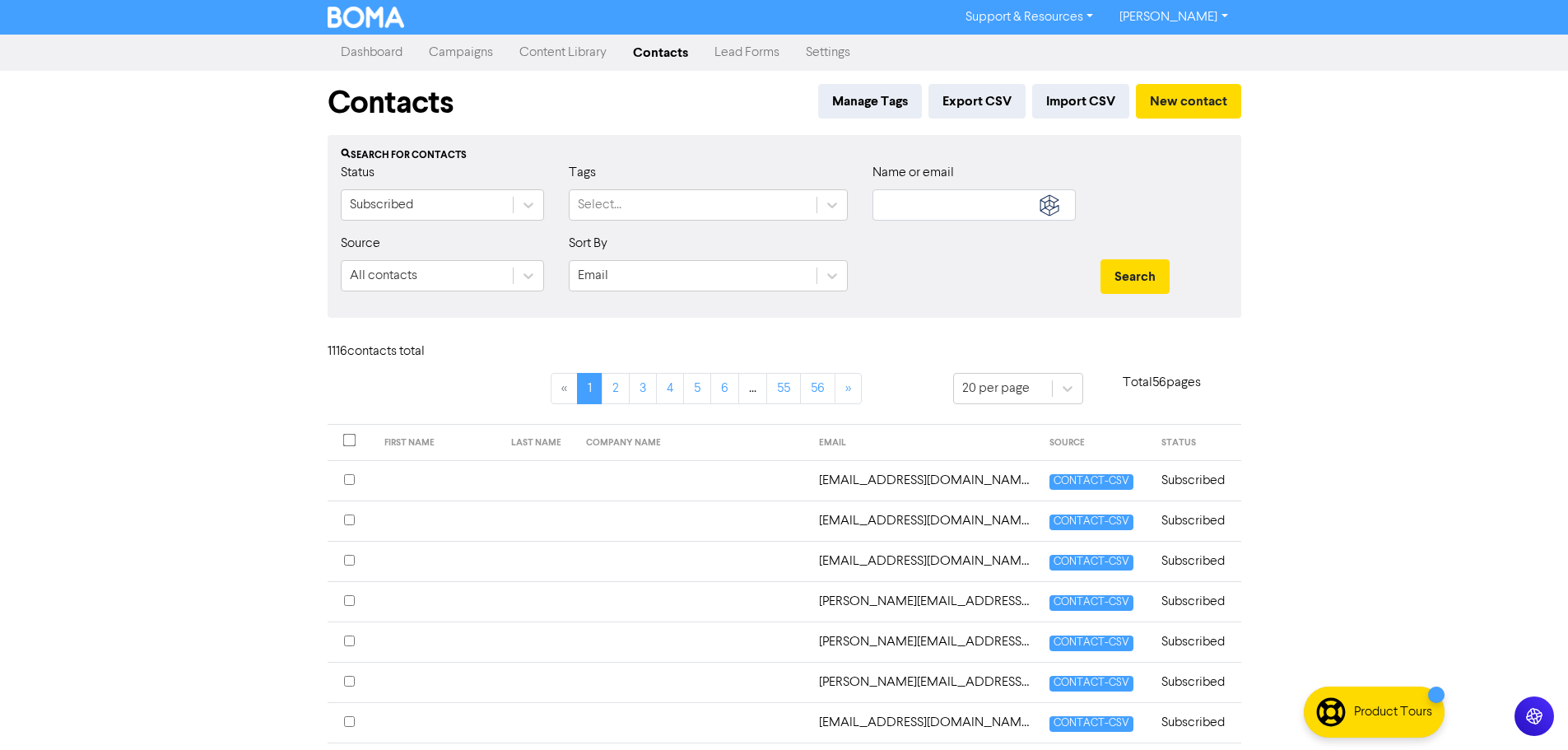
drag, startPoint x: 291, startPoint y: 351, endPoint x: 411, endPoint y: 332, distance: 121.5
click at [317, 344] on div "Support & Resources Video Tutorials FAQ & Guides Marketing Education Mark Taylo…" at bounding box center [784, 375] width 1568 height 750
drag, startPoint x: 1461, startPoint y: 367, endPoint x: 1247, endPoint y: 220, distance: 259.6
click at [1461, 364] on div "Support & Resources Video Tutorials FAQ & Guides Marketing Education Mark Taylo…" at bounding box center [784, 375] width 1568 height 750
click at [1098, 104] on button "Import CSV" at bounding box center [1080, 101] width 97 height 35
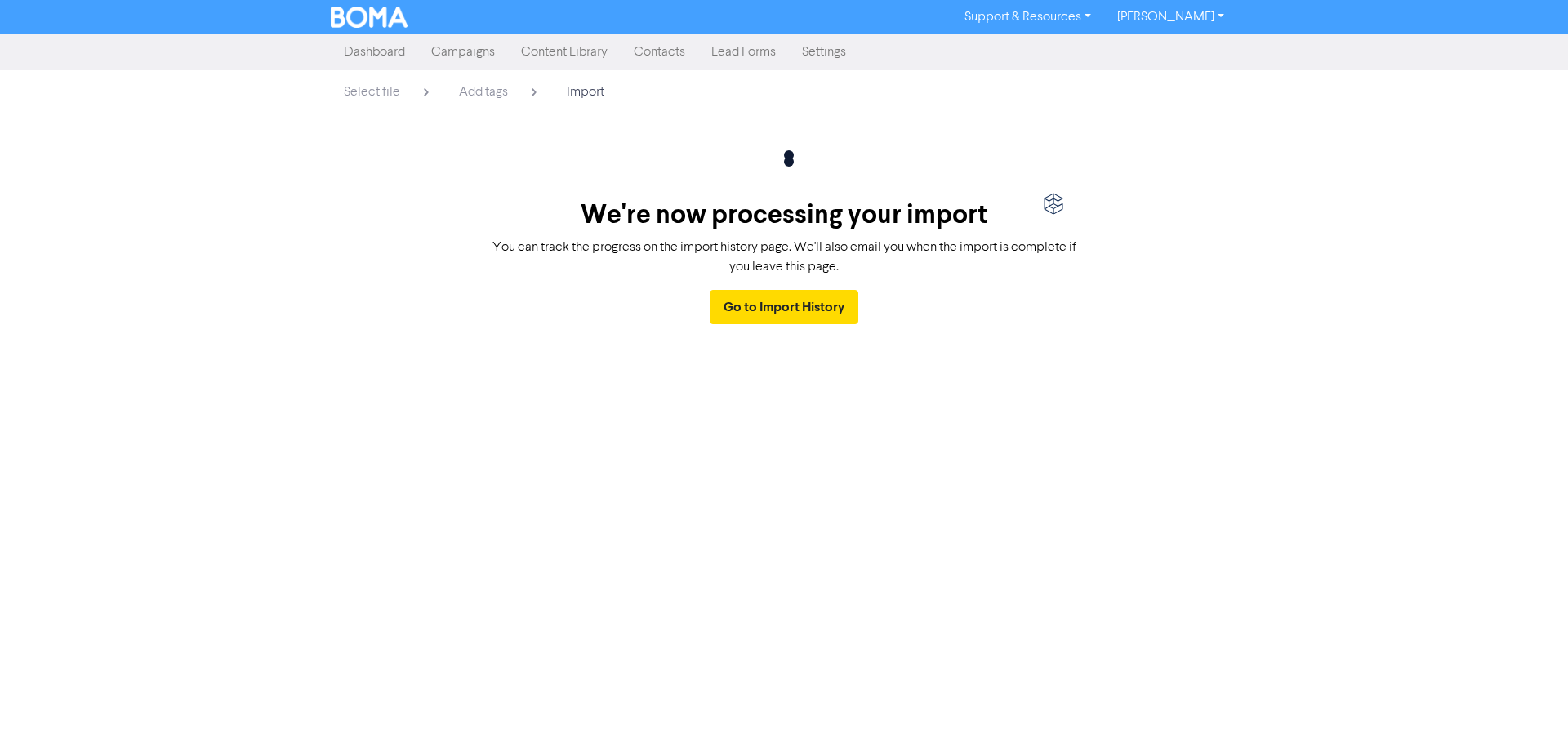
click at [740, 420] on div "Support & Resources Video Tutorials FAQ & Guides Marketing Education [PERSON_NA…" at bounding box center [784, 372] width 1568 height 744
click at [774, 316] on link "Go to Import History" at bounding box center [784, 307] width 149 height 35
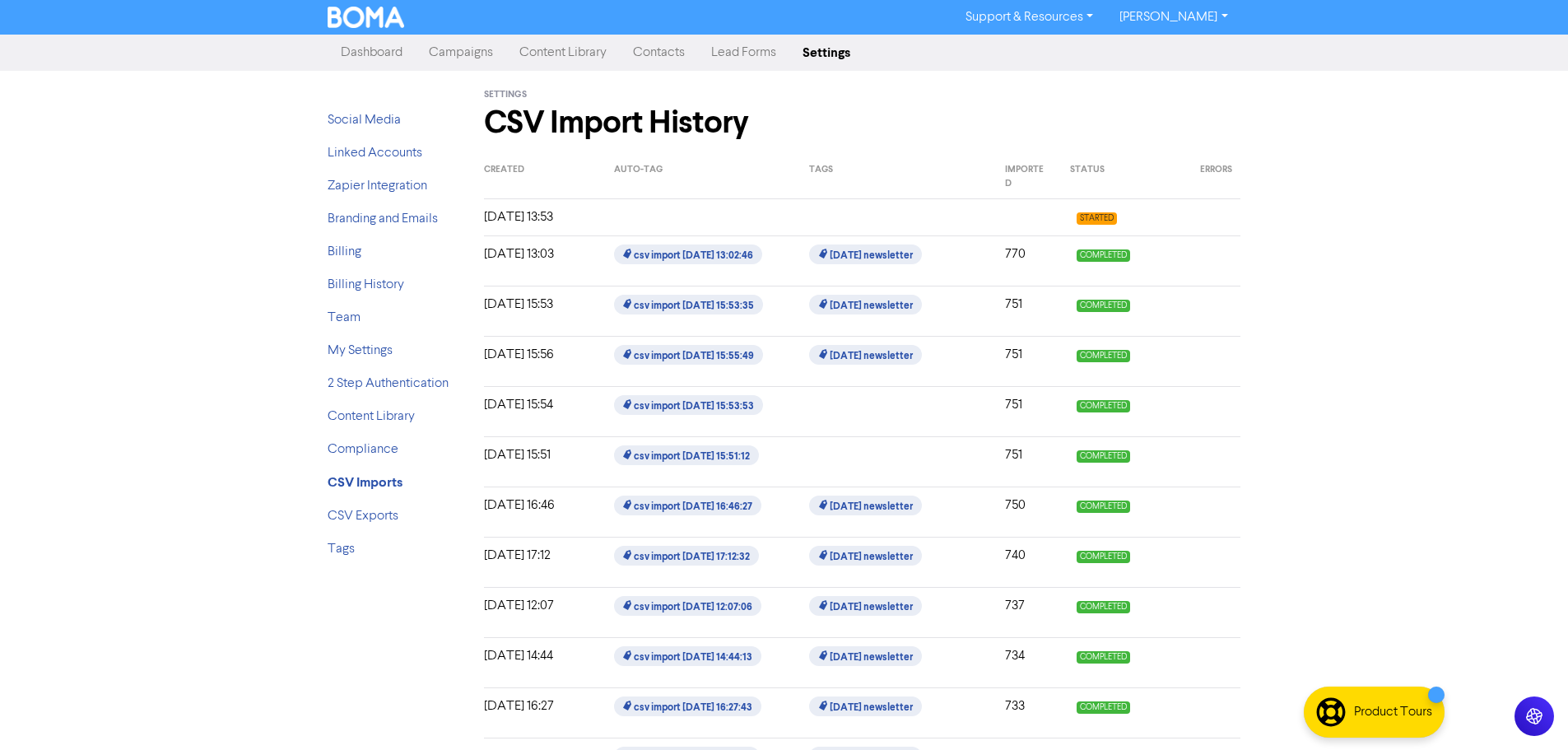
drag, startPoint x: 1024, startPoint y: 210, endPoint x: 762, endPoint y: 216, distance: 262.1
click at [763, 216] on div at bounding box center [699, 217] width 195 height 20
click at [549, 216] on div "[DATE] 13:53" at bounding box center [537, 217] width 130 height 20
click at [476, 218] on div "[DATE] 13:53" at bounding box center [537, 217] width 130 height 20
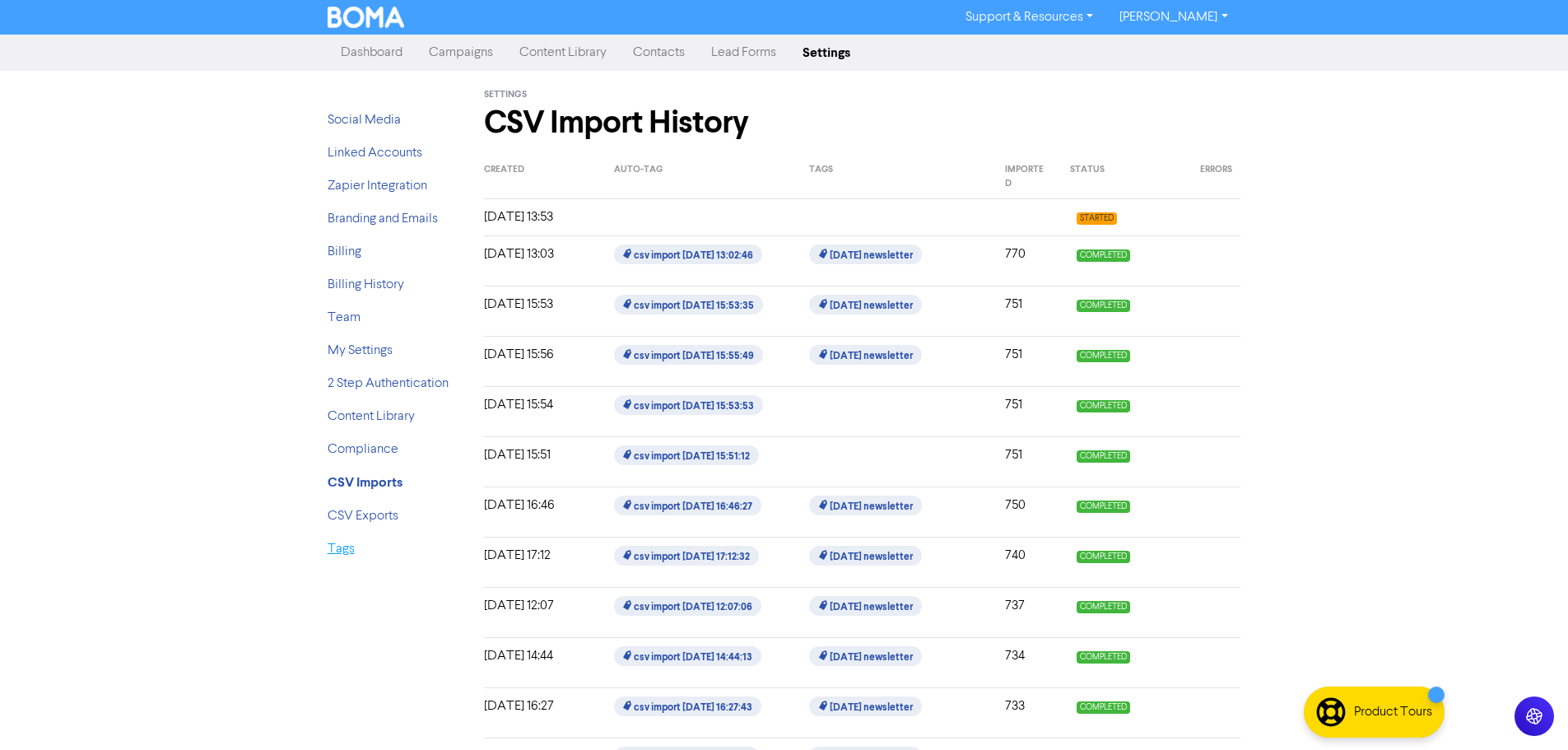
click at [347, 552] on link "Tags" at bounding box center [341, 549] width 27 height 13
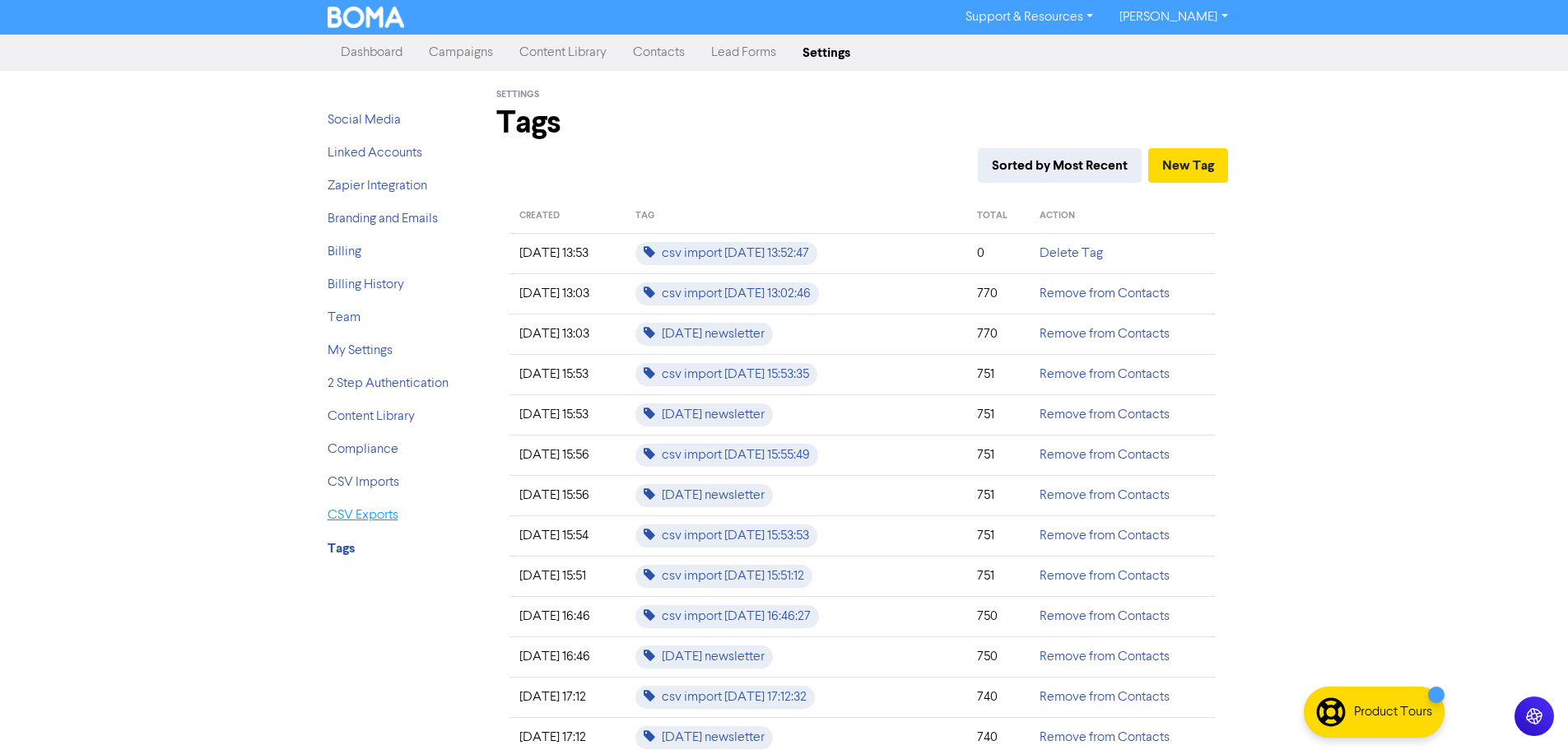
click at [351, 515] on link "CSV Exports" at bounding box center [363, 515] width 71 height 13
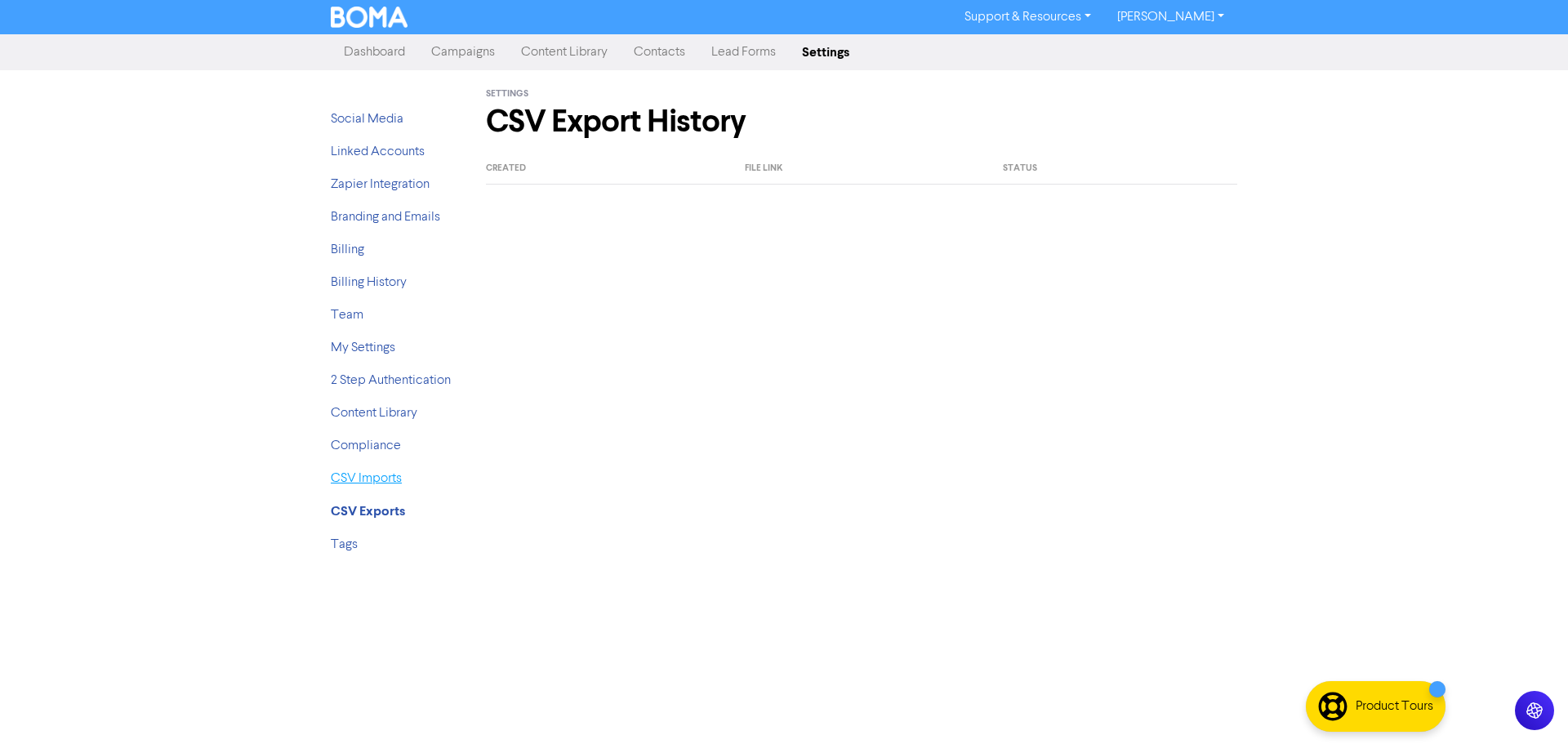
click at [362, 482] on link "CSV Imports" at bounding box center [366, 479] width 71 height 13
